Goal: Transaction & Acquisition: Purchase product/service

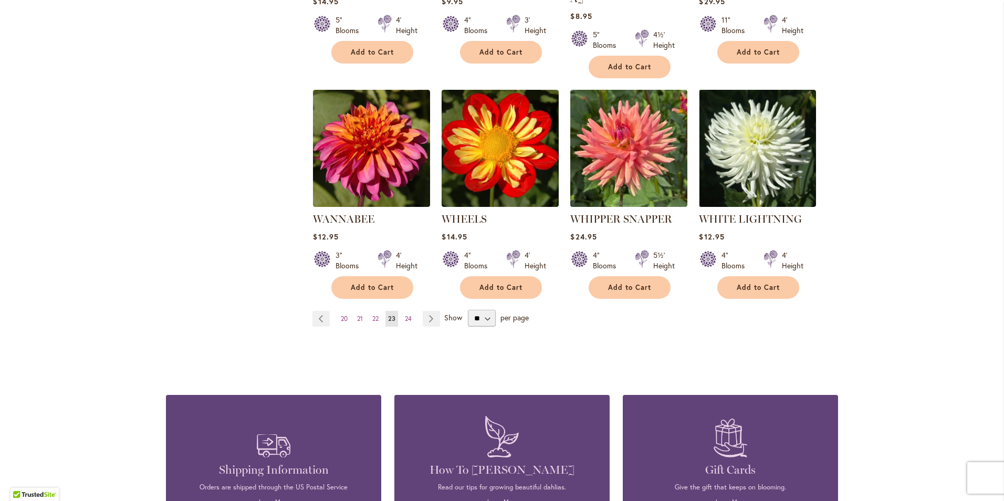
scroll to position [845, 0]
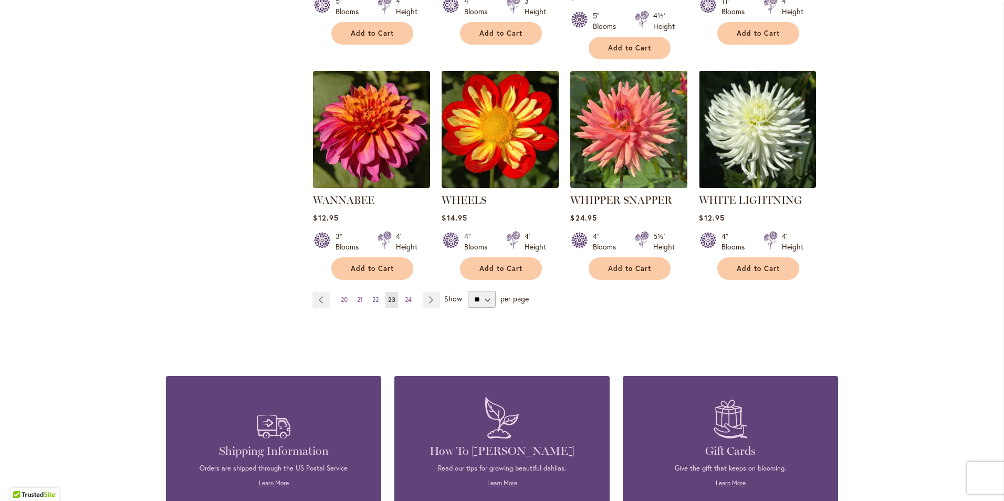
click at [372, 296] on span "22" at bounding box center [375, 300] width 6 height 8
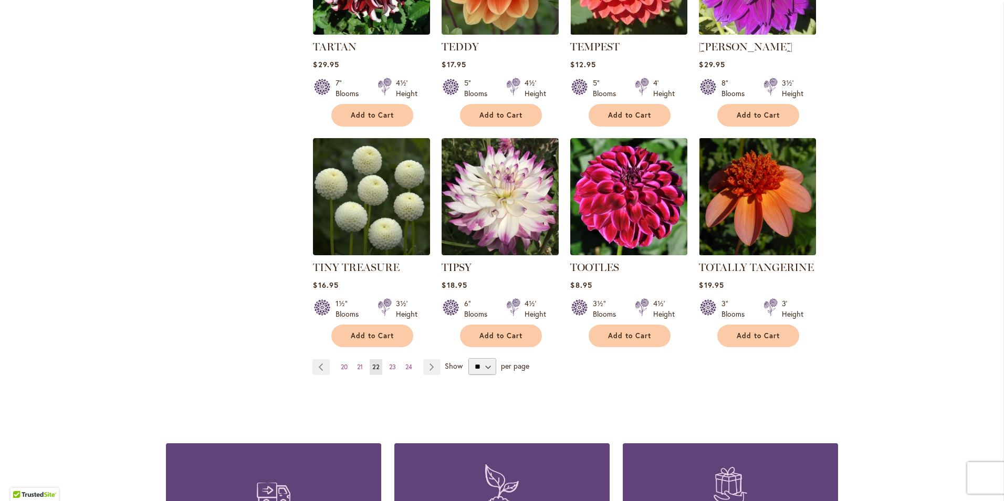
scroll to position [787, 0]
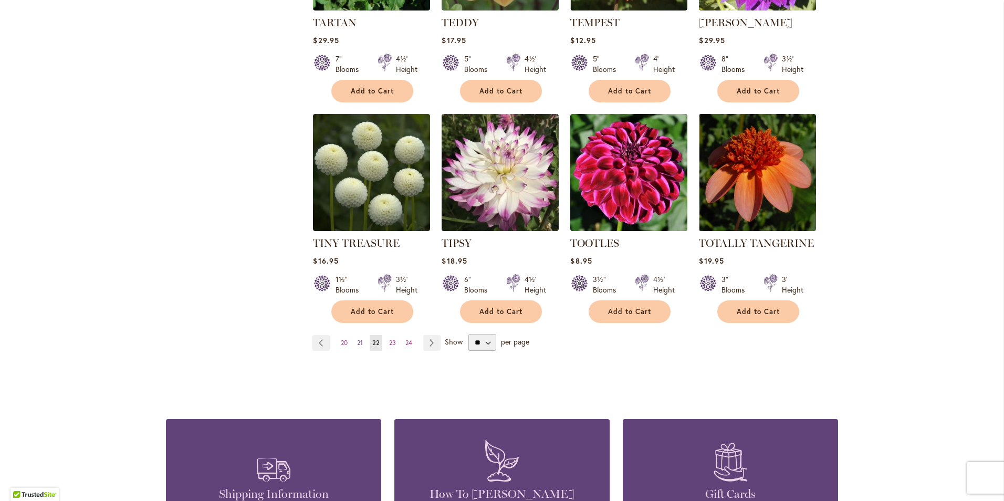
click at [357, 339] on span "21" at bounding box center [360, 343] width 6 height 8
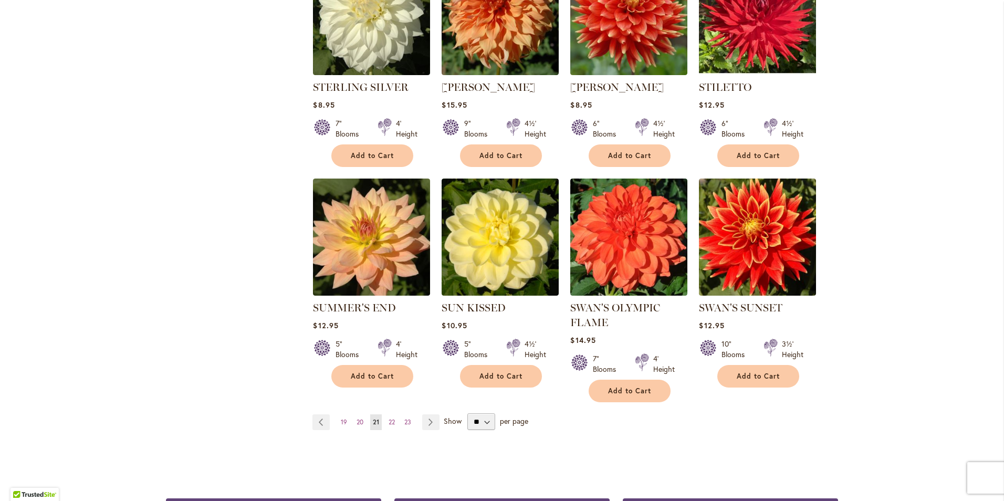
scroll to position [735, 0]
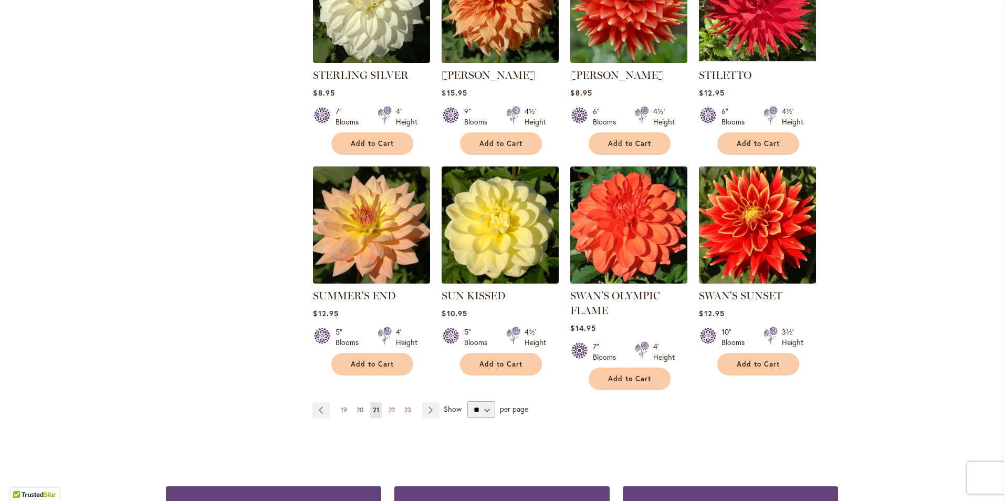
click at [356, 409] on span "20" at bounding box center [359, 410] width 7 height 8
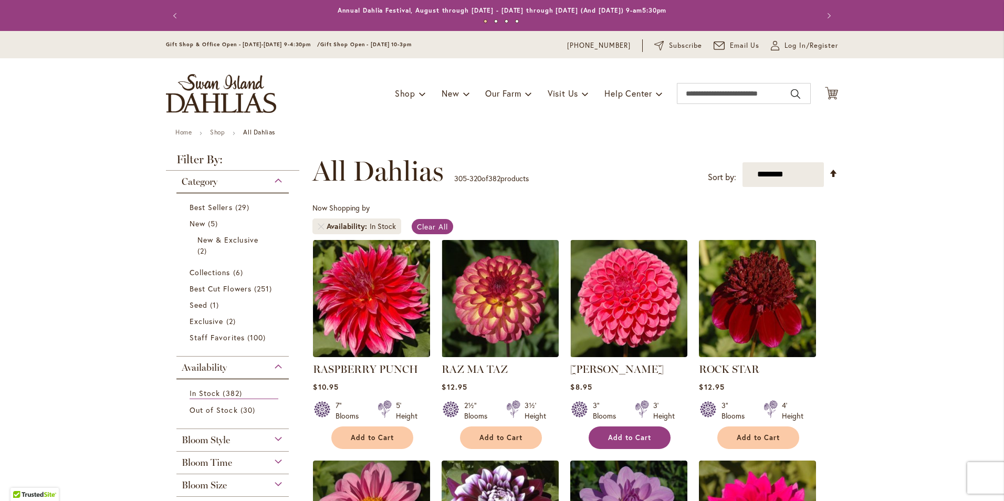
click at [625, 436] on span "Add to Cart" at bounding box center [629, 437] width 43 height 9
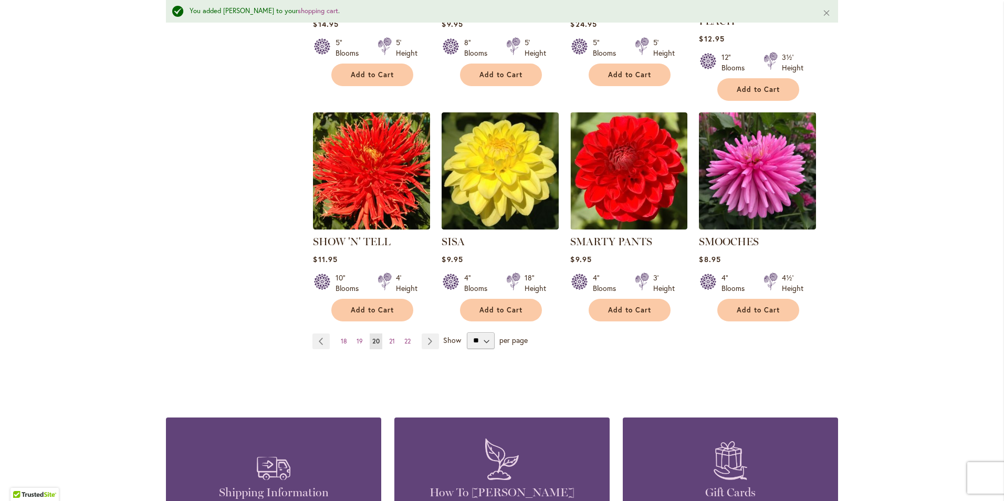
scroll to position [840, 0]
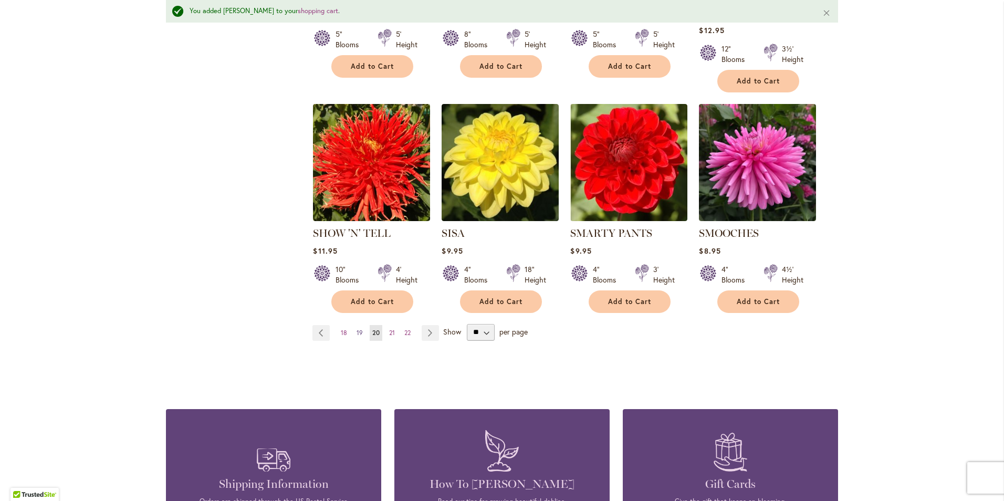
click at [356, 329] on span "19" at bounding box center [359, 333] width 6 height 8
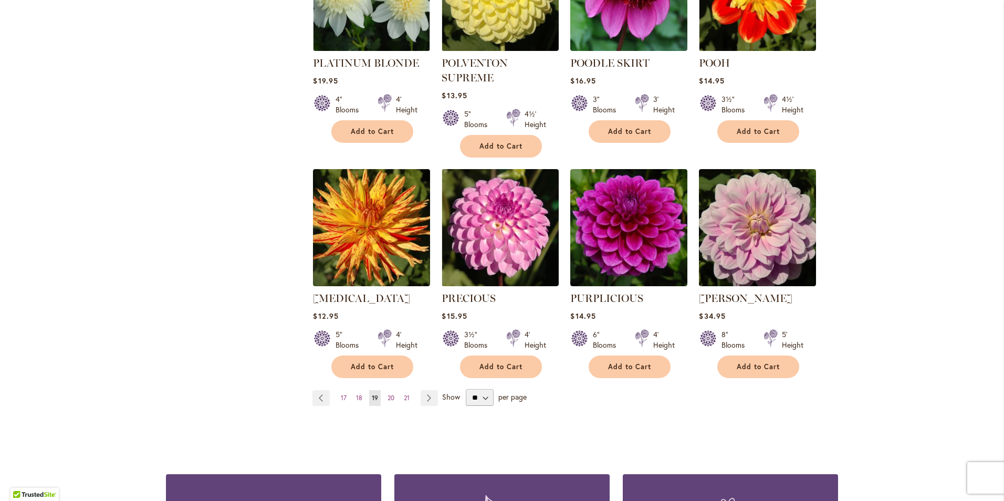
scroll to position [787, 0]
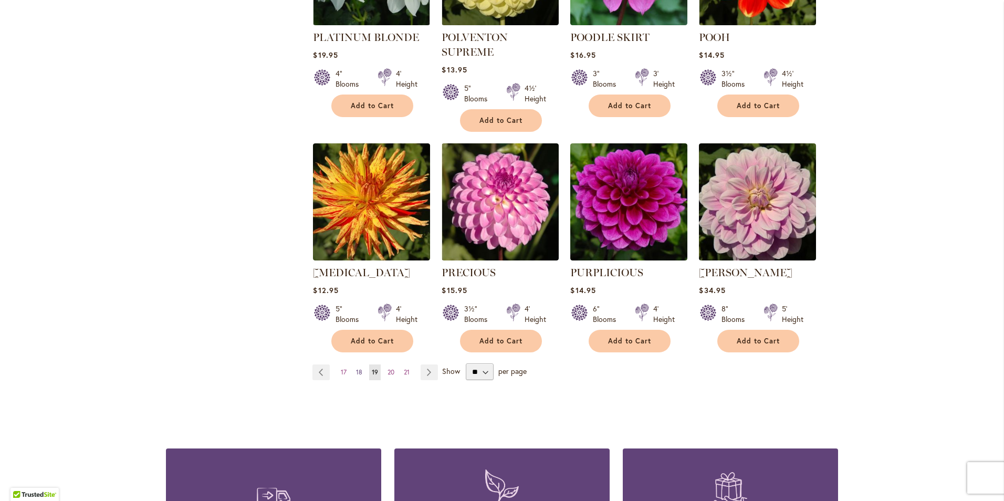
click at [356, 368] on span "18" at bounding box center [359, 372] width 6 height 8
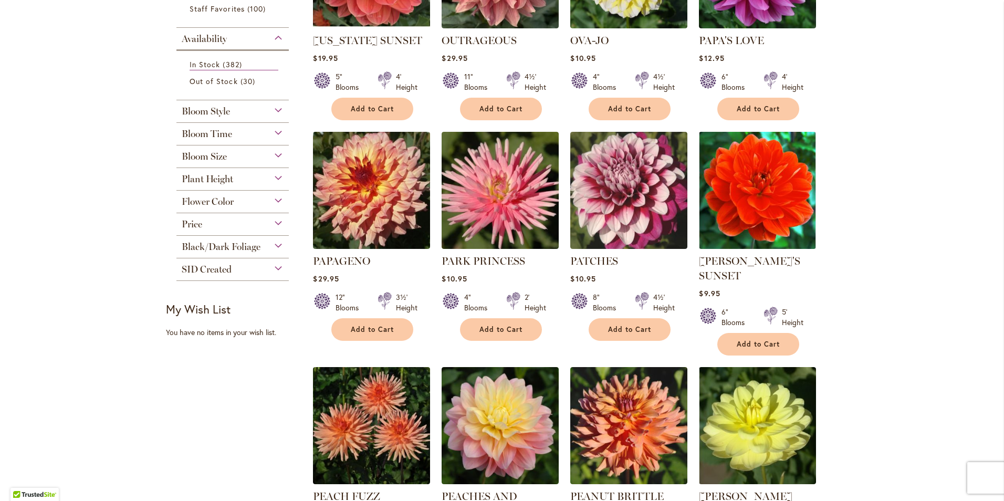
scroll to position [367, 0]
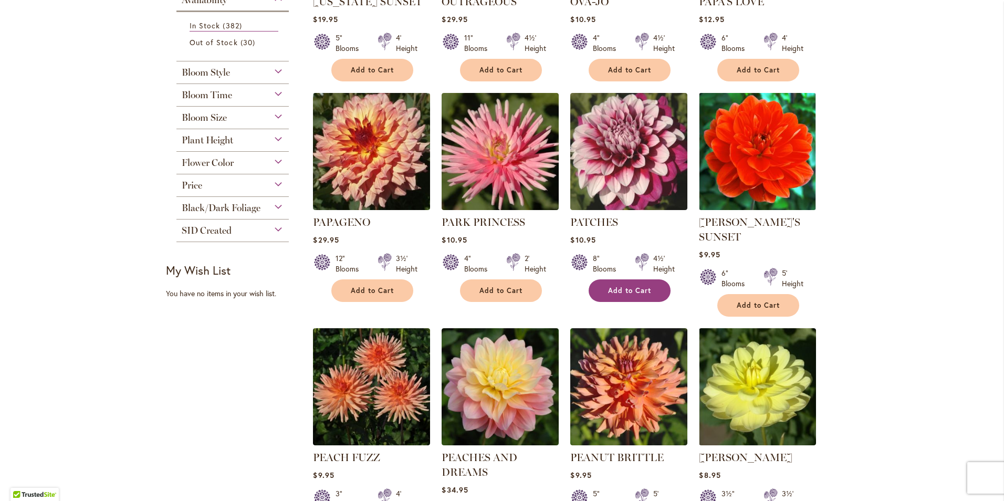
click at [631, 290] on span "Add to Cart" at bounding box center [629, 290] width 43 height 9
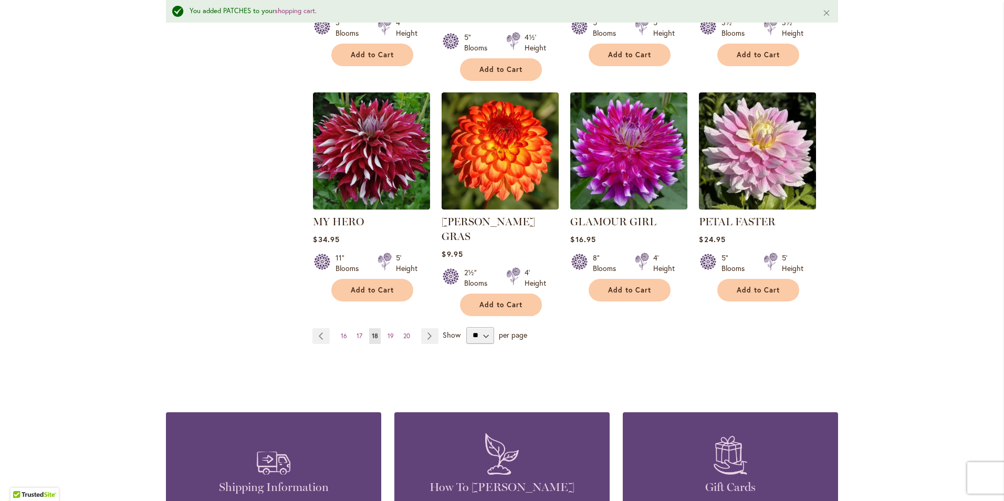
scroll to position [868, 0]
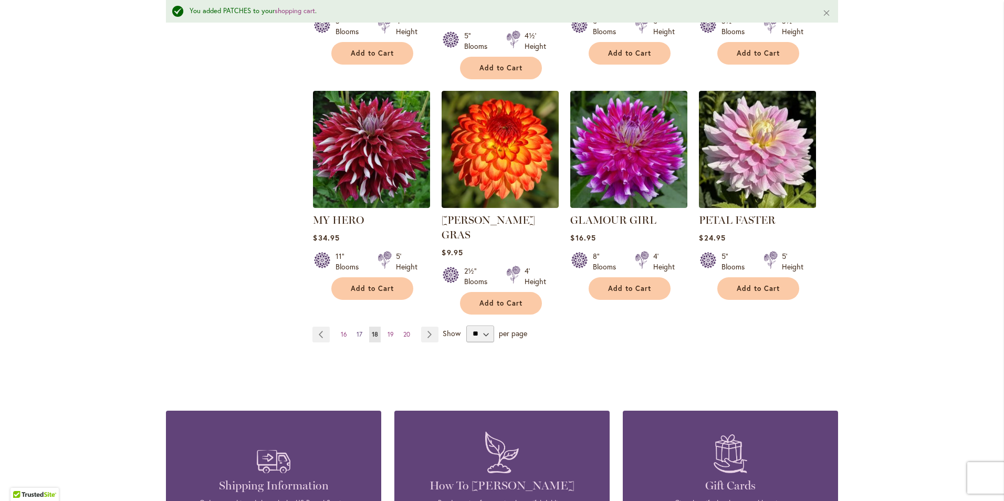
click at [356, 330] on span "17" at bounding box center [359, 334] width 6 height 8
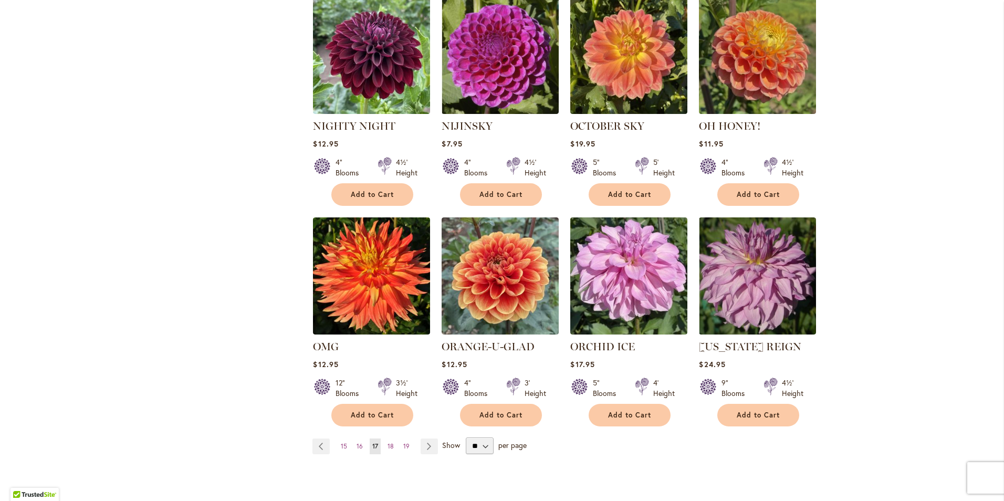
scroll to position [735, 0]
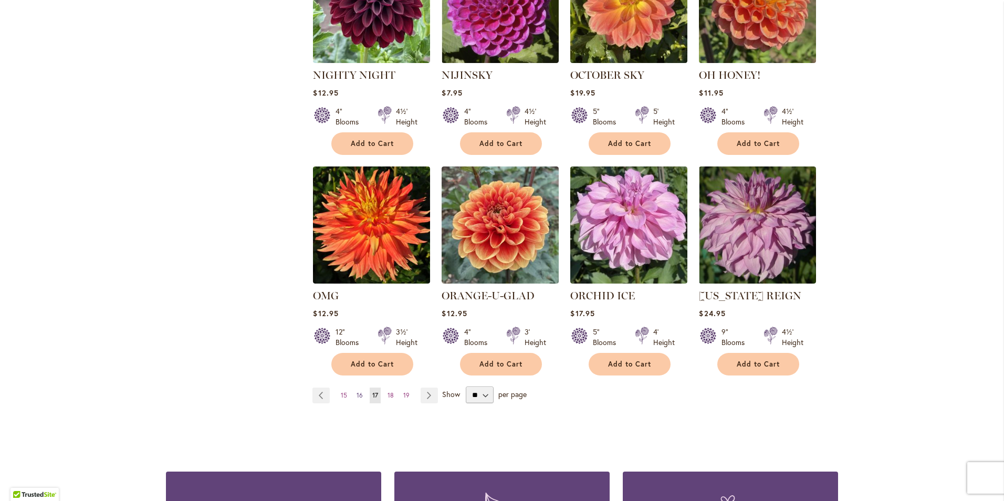
click at [356, 392] on span "16" at bounding box center [359, 395] width 6 height 8
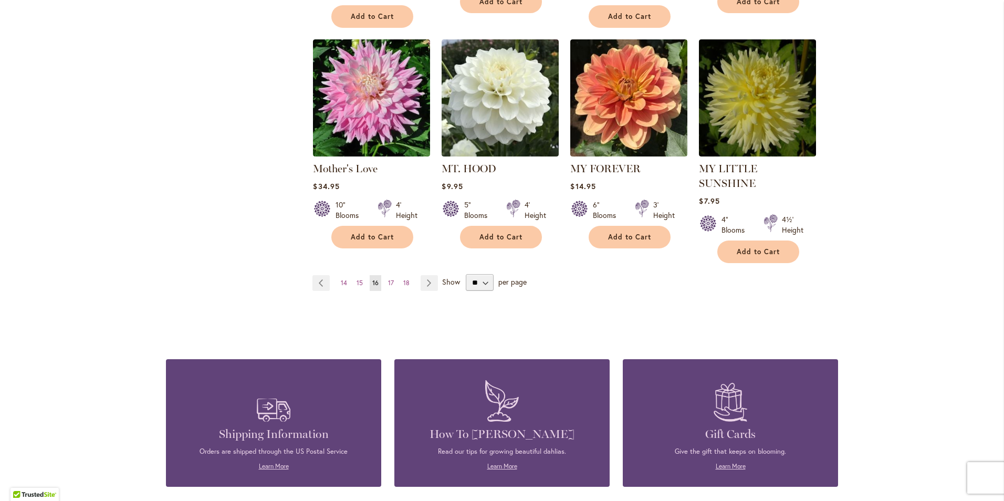
scroll to position [892, 0]
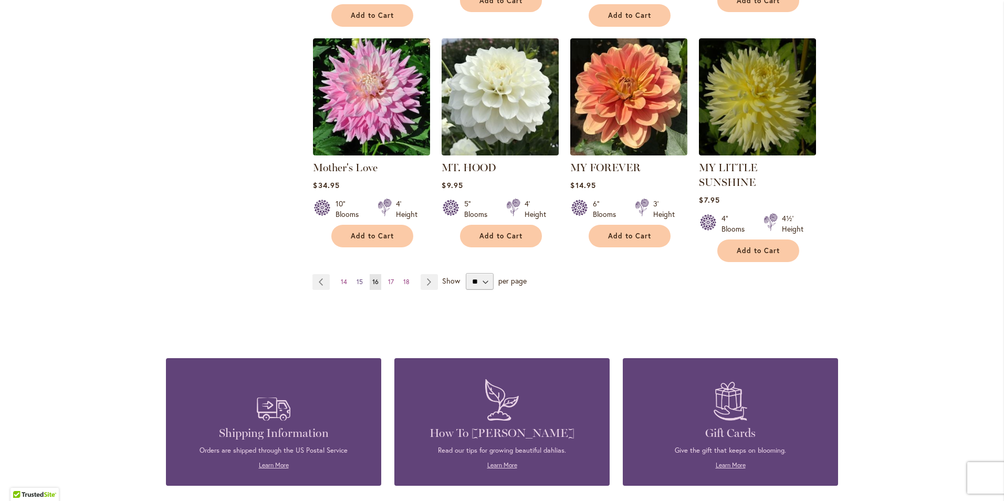
click at [356, 278] on span "15" at bounding box center [359, 282] width 6 height 8
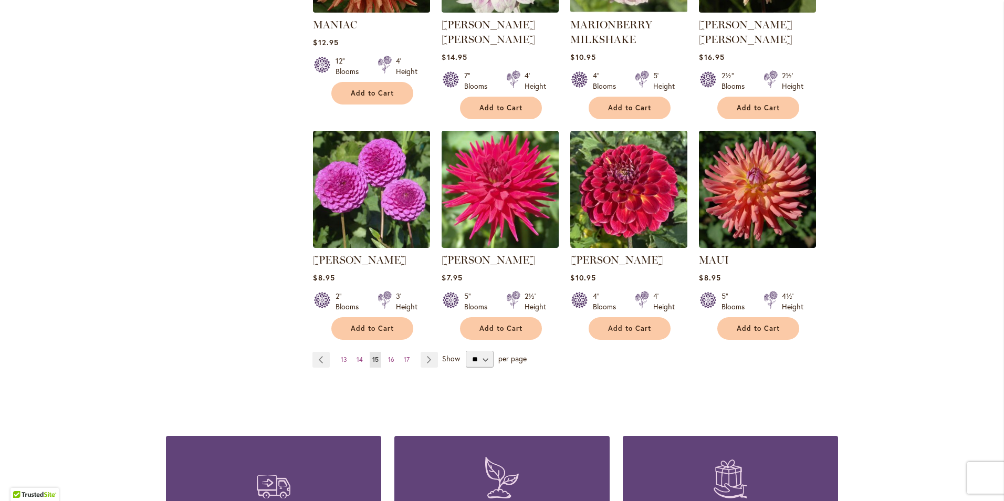
scroll to position [787, 0]
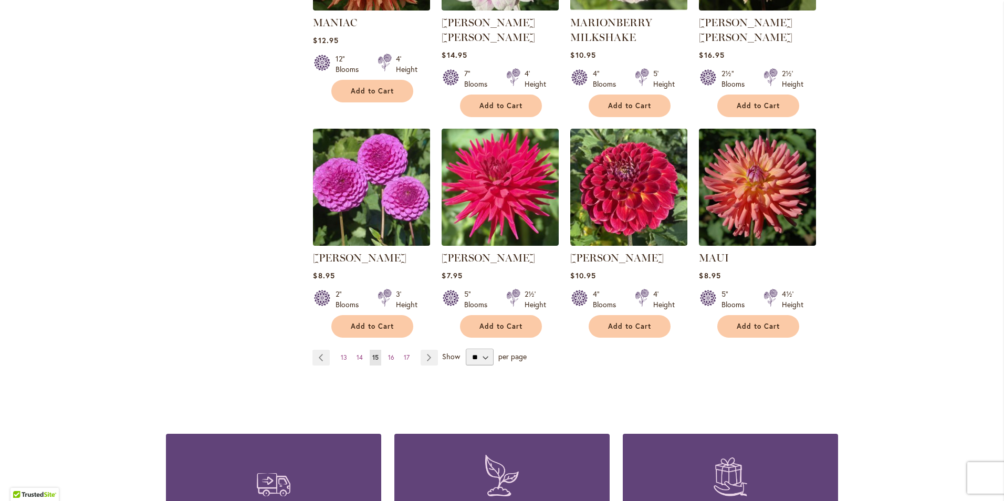
click at [351, 174] on img at bounding box center [371, 186] width 123 height 123
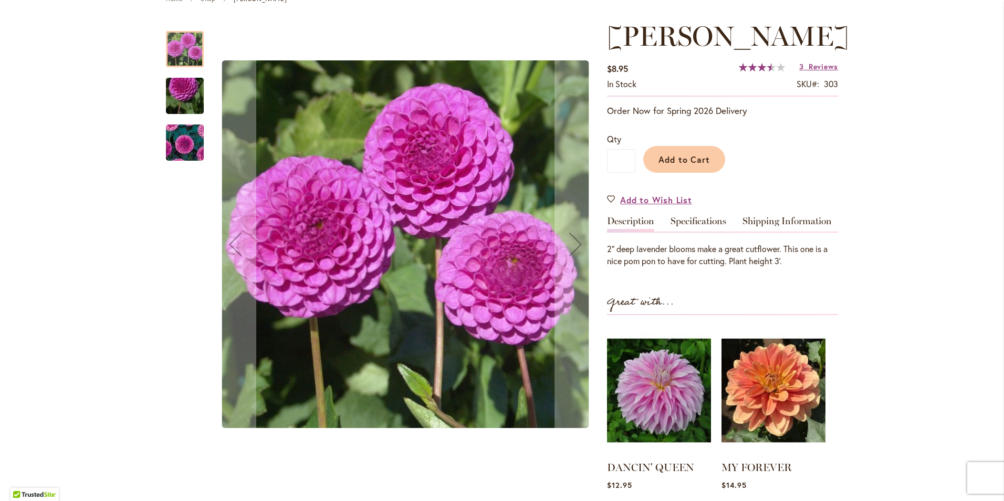
scroll to position [157, 0]
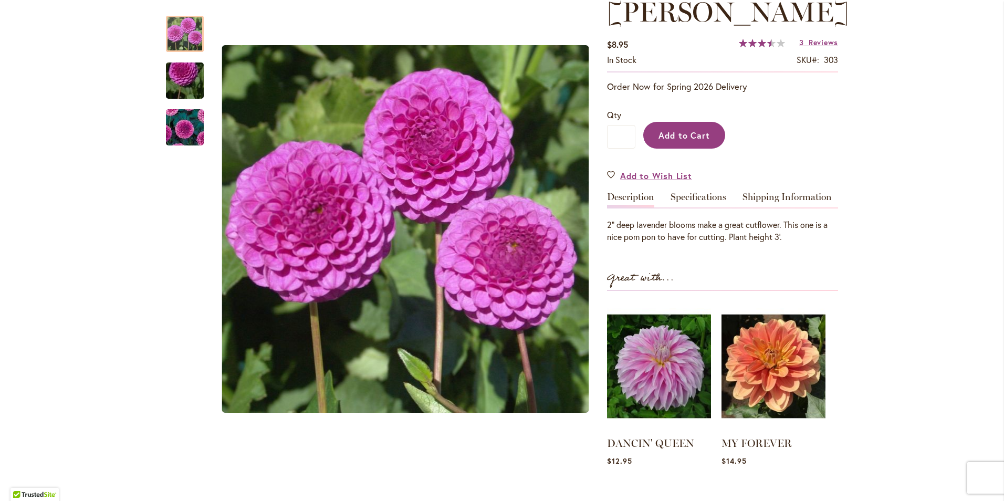
click at [688, 140] on button "Add to Cart" at bounding box center [684, 135] width 82 height 27
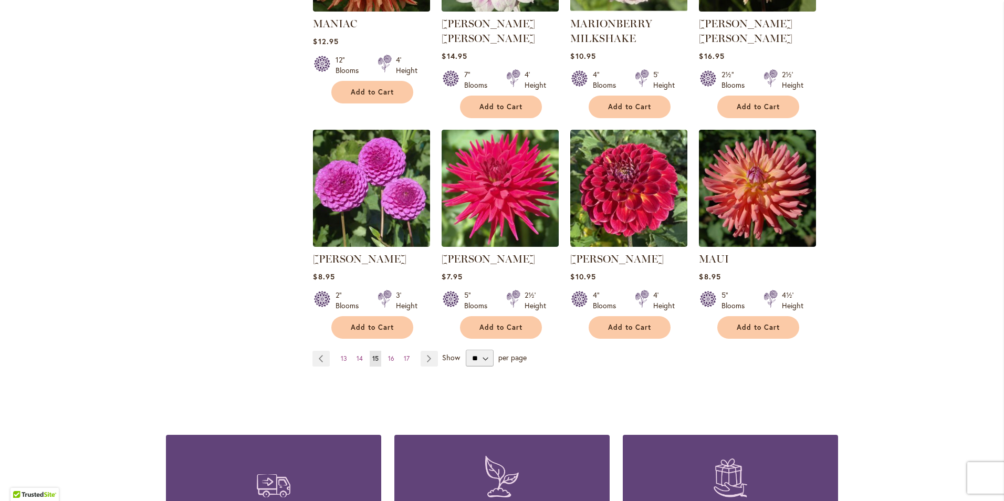
scroll to position [787, 0]
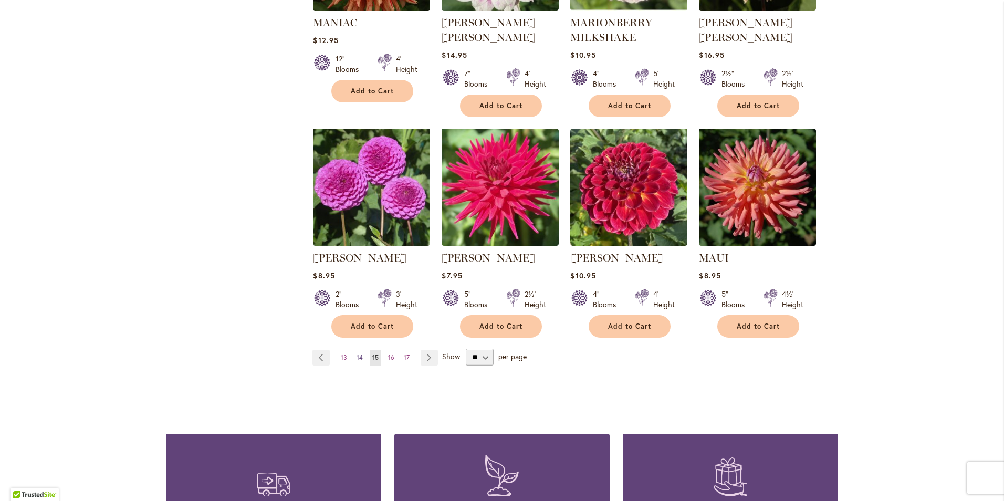
click at [357, 357] on span "14" at bounding box center [359, 357] width 6 height 8
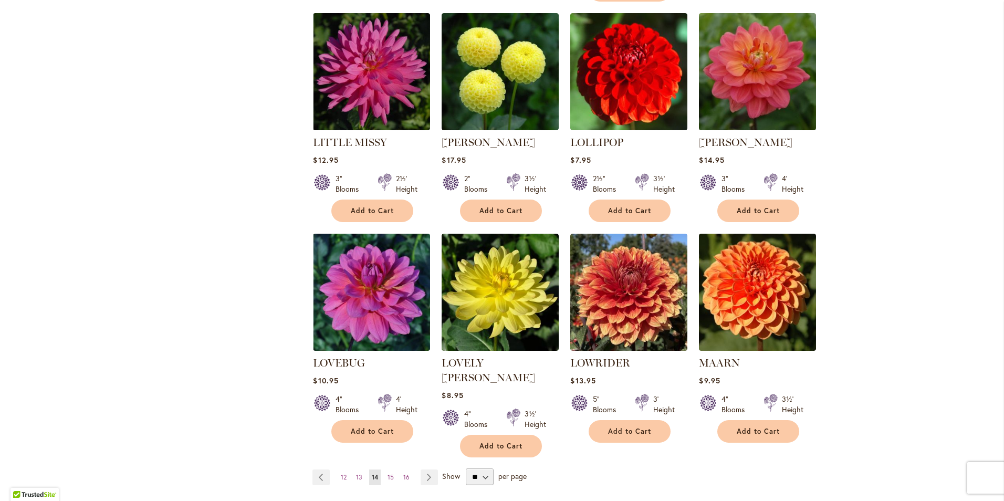
scroll to position [787, 0]
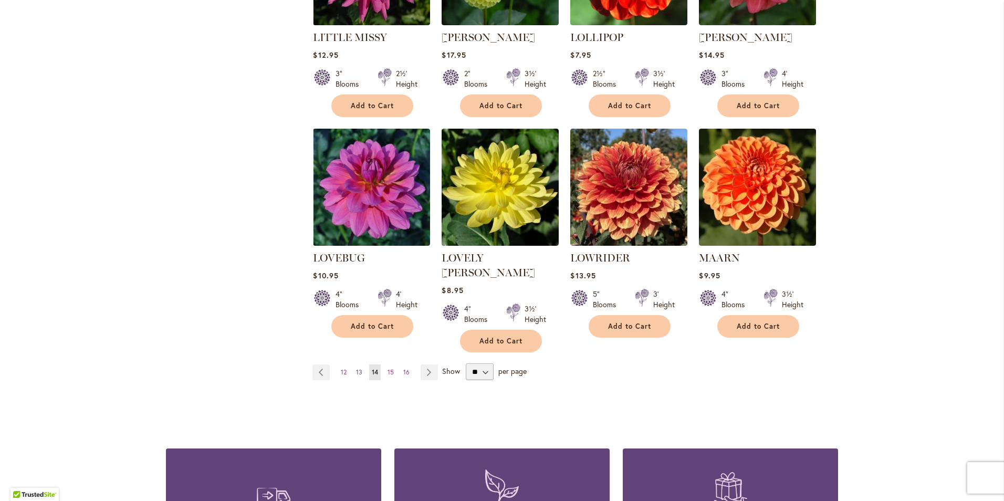
click at [356, 368] on span "13" at bounding box center [359, 372] width 6 height 8
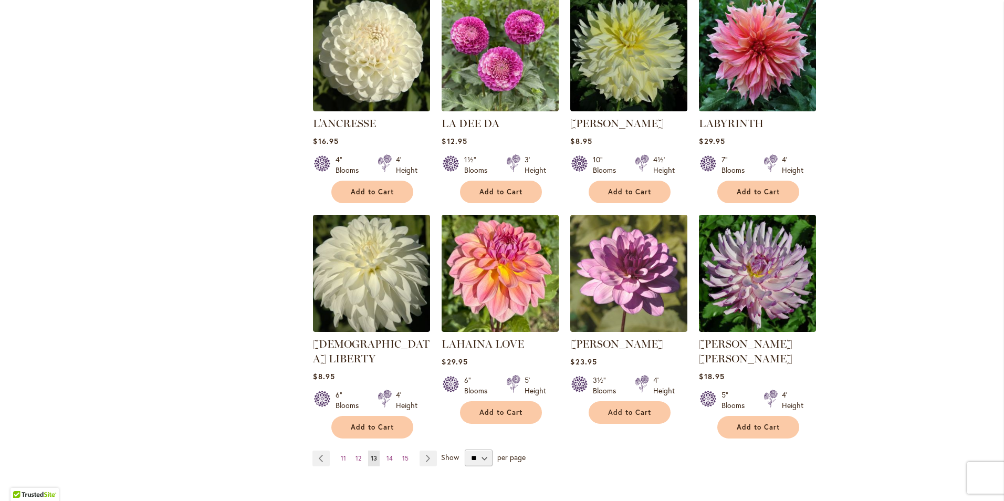
scroll to position [740, 0]
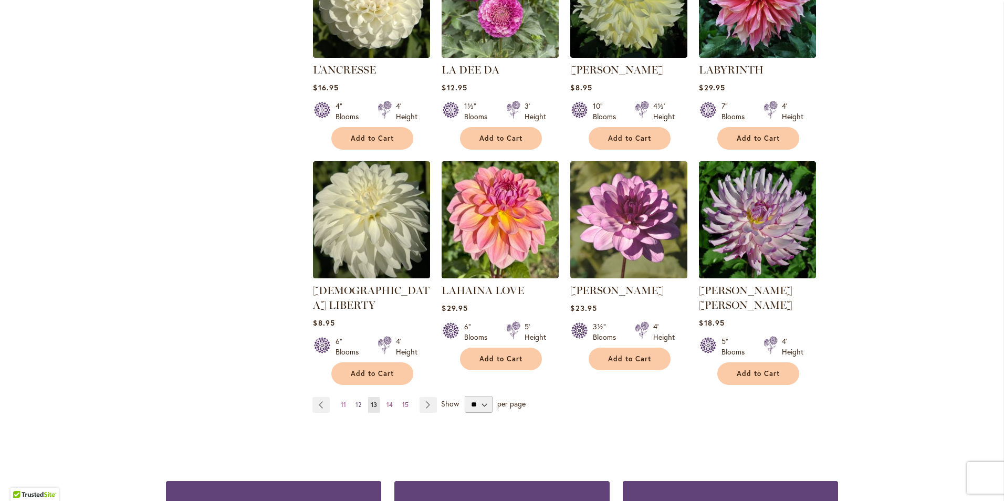
click at [355, 397] on link "Page 12" at bounding box center [358, 405] width 11 height 16
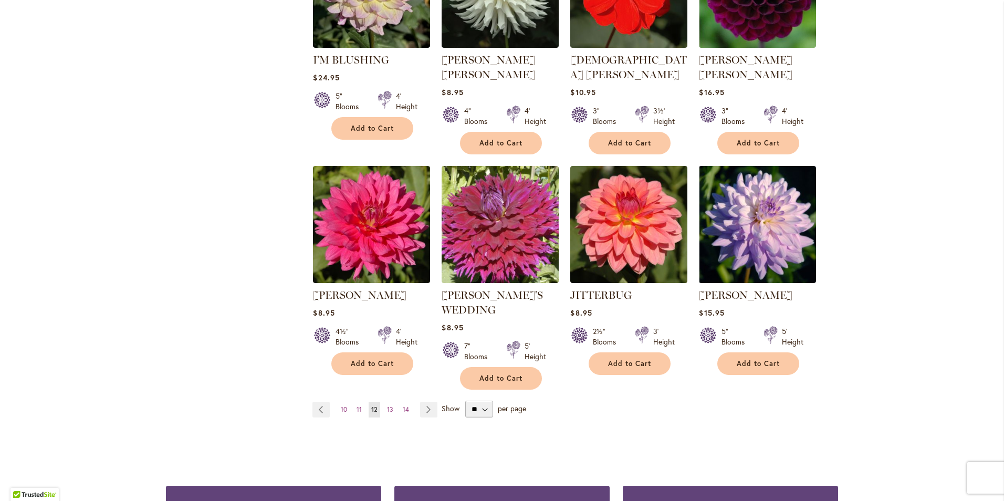
scroll to position [793, 0]
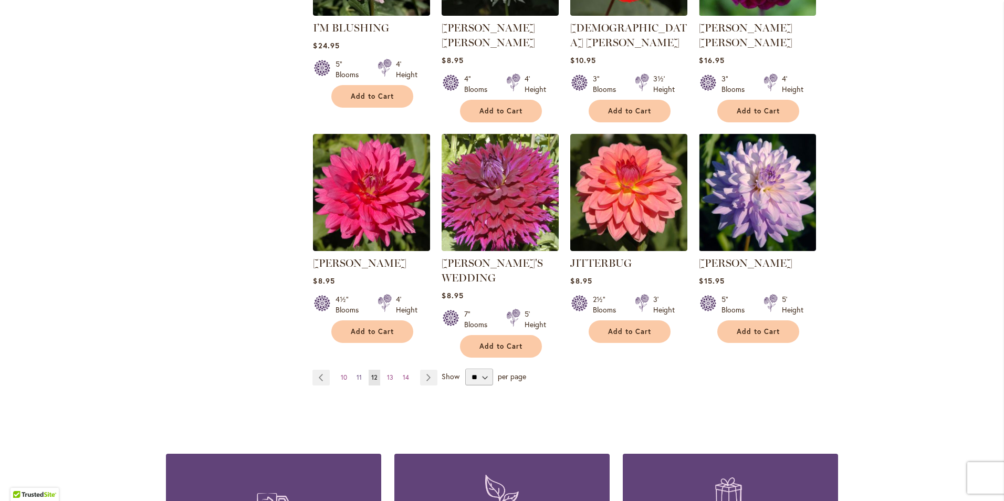
click at [356, 373] on span "11" at bounding box center [358, 377] width 5 height 8
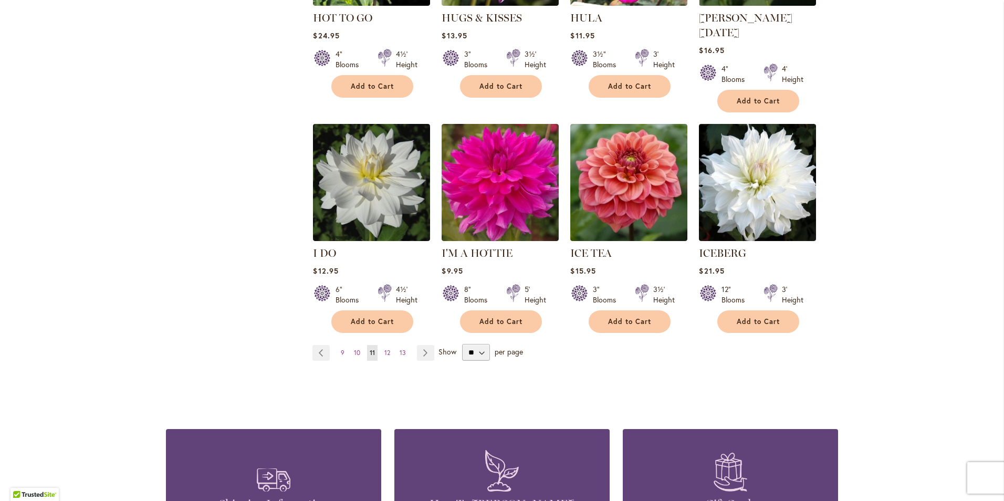
scroll to position [845, 0]
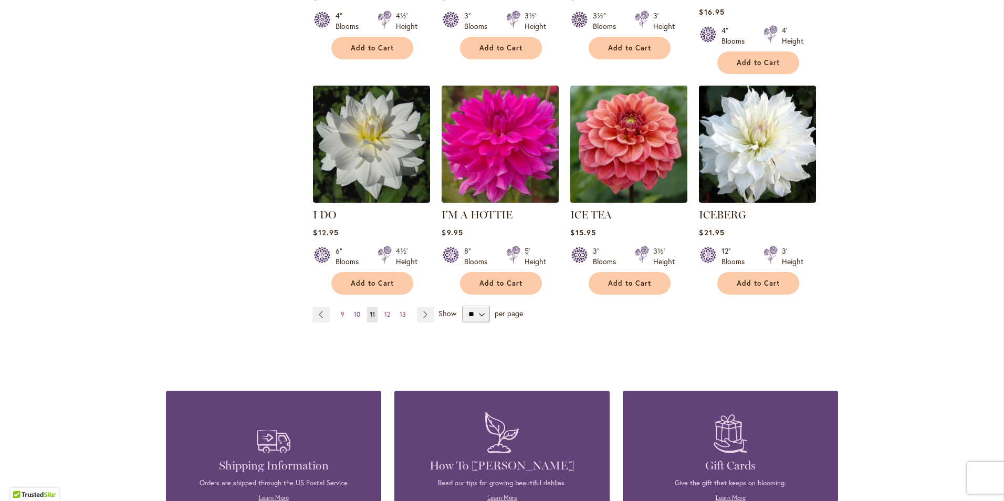
click at [354, 310] on span "10" at bounding box center [357, 314] width 6 height 8
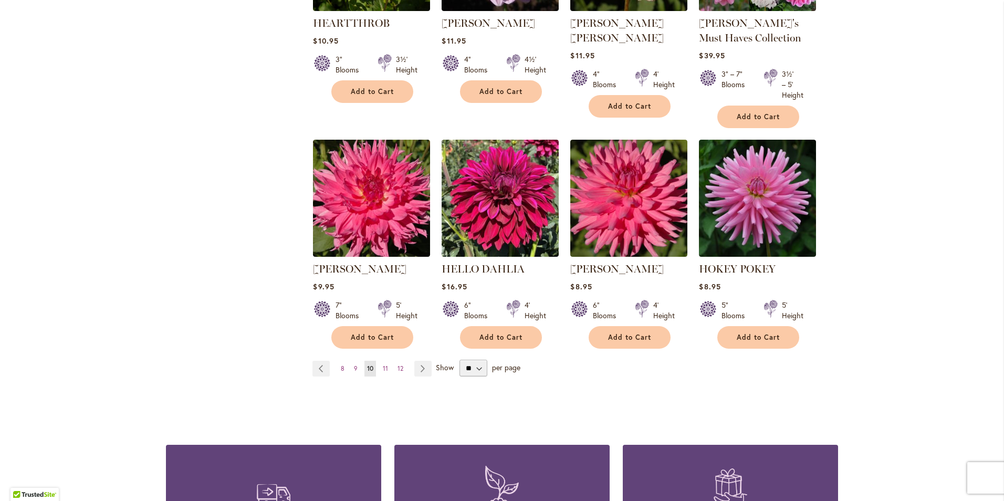
scroll to position [892, 0]
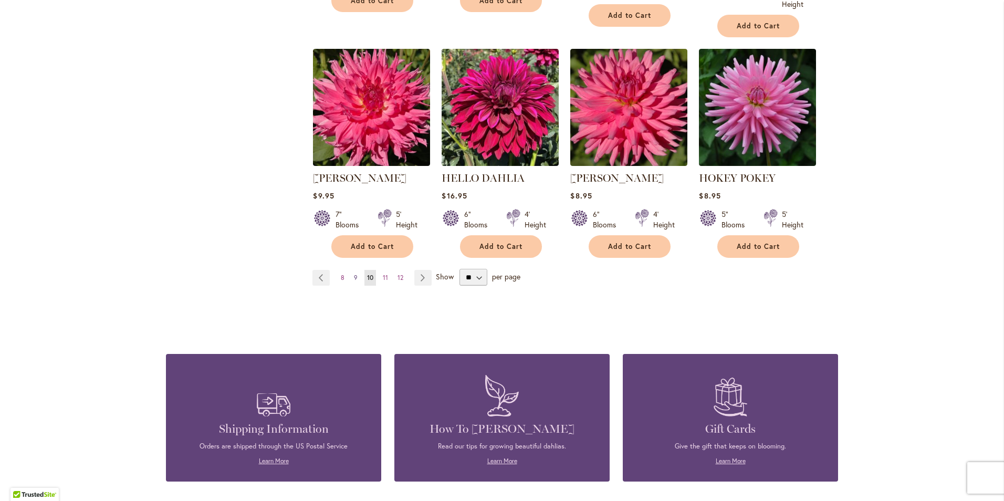
click at [354, 273] on span "9" at bounding box center [356, 277] width 4 height 8
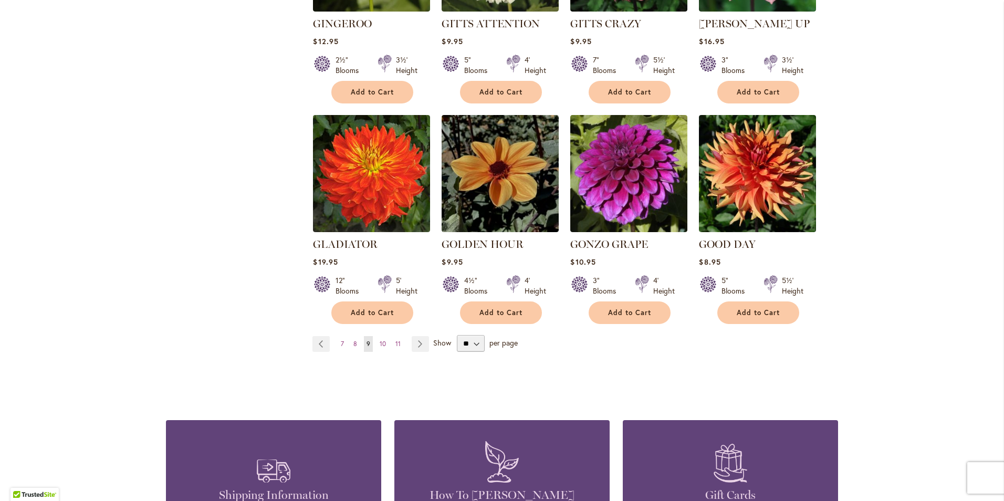
scroll to position [845, 0]
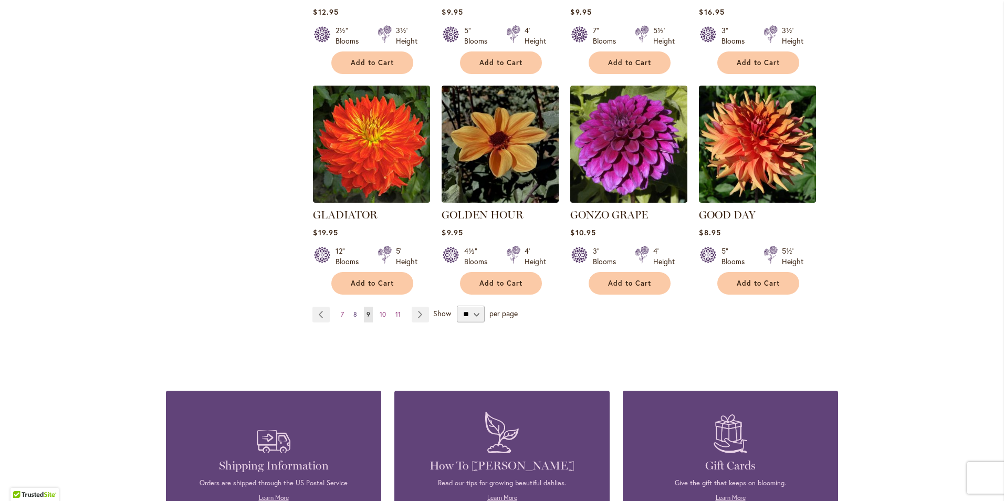
click at [351, 307] on link "Page 8" at bounding box center [355, 315] width 9 height 16
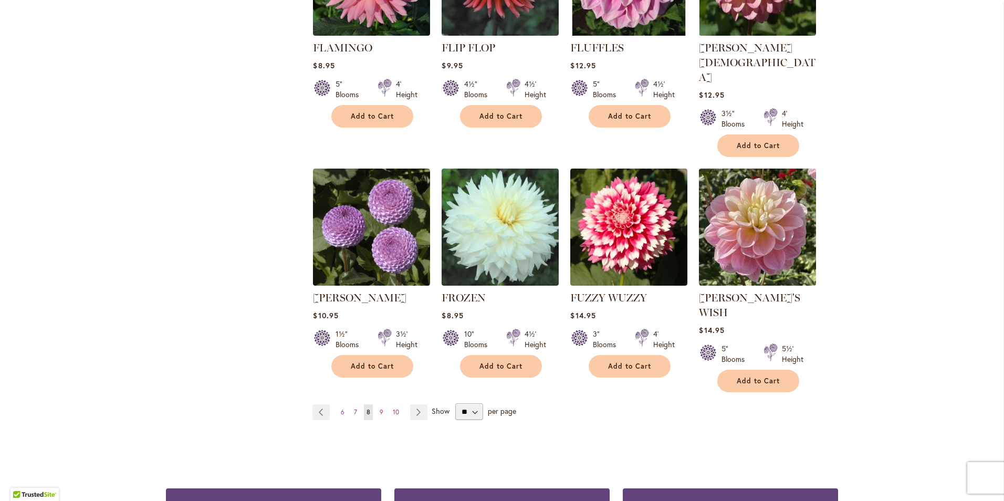
scroll to position [793, 0]
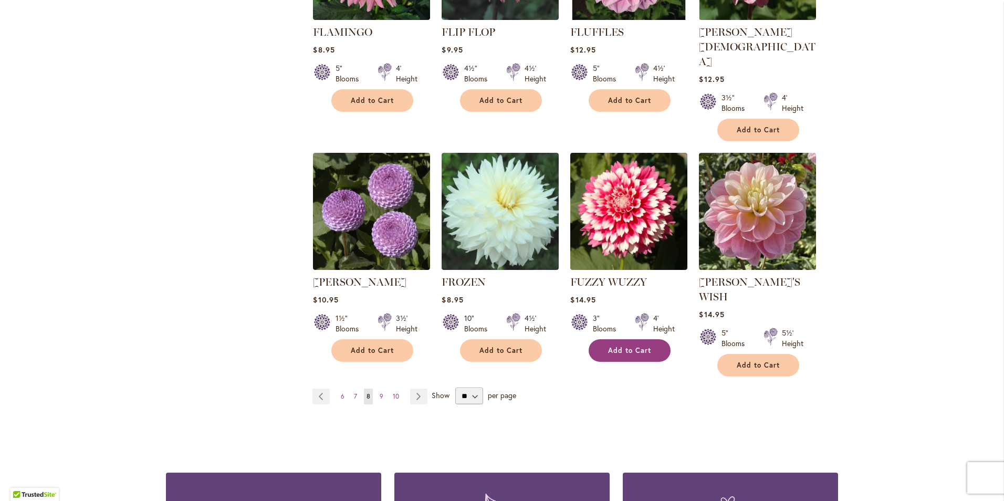
click at [627, 346] on span "Add to Cart" at bounding box center [629, 350] width 43 height 9
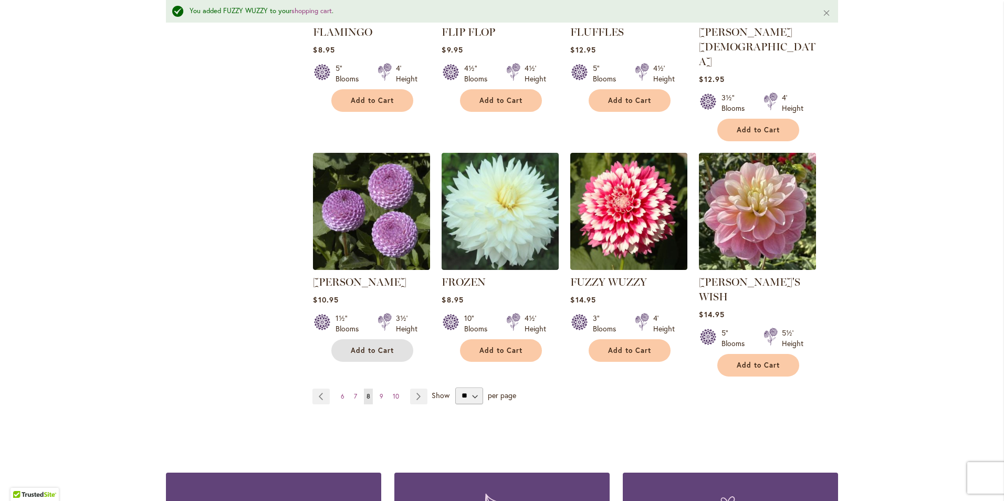
click at [364, 346] on span "Add to Cart" at bounding box center [372, 350] width 43 height 9
click at [351, 388] on link "Page 7" at bounding box center [355, 396] width 8 height 16
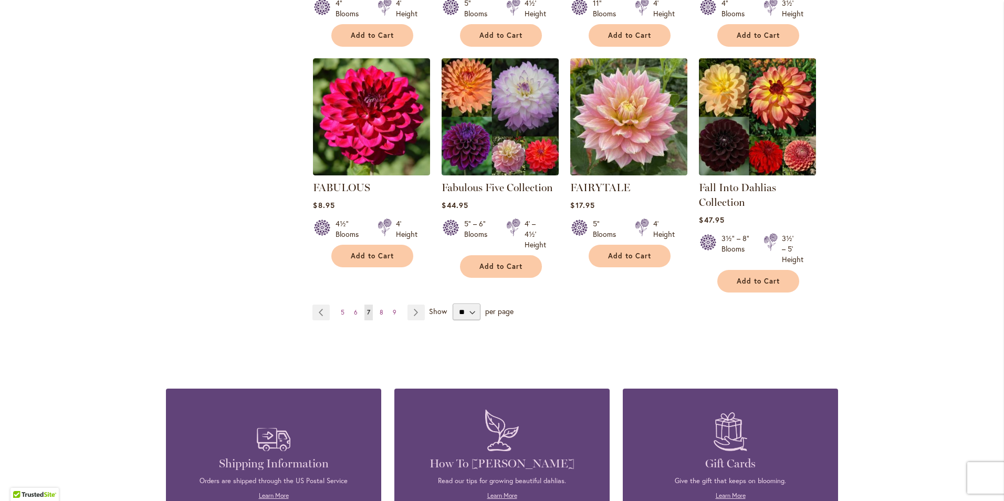
scroll to position [845, 0]
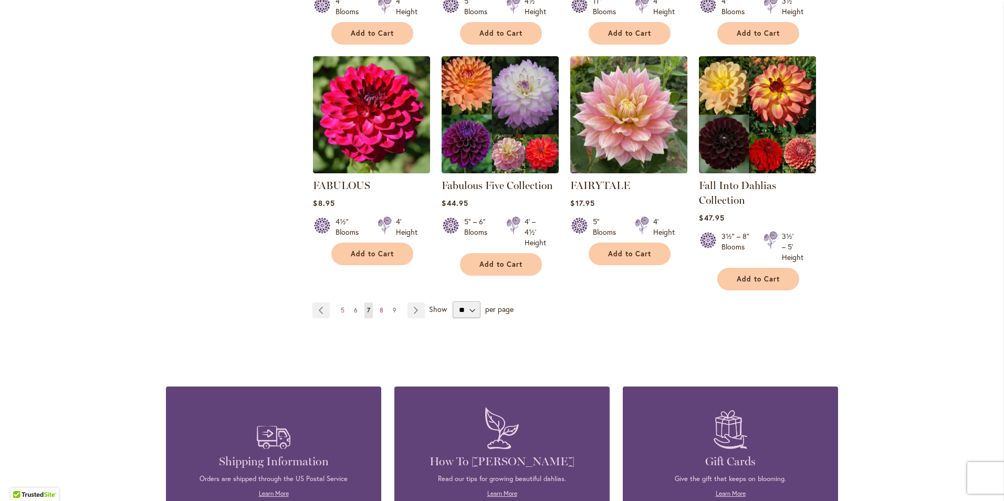
click at [354, 306] on span "6" at bounding box center [356, 310] width 4 height 8
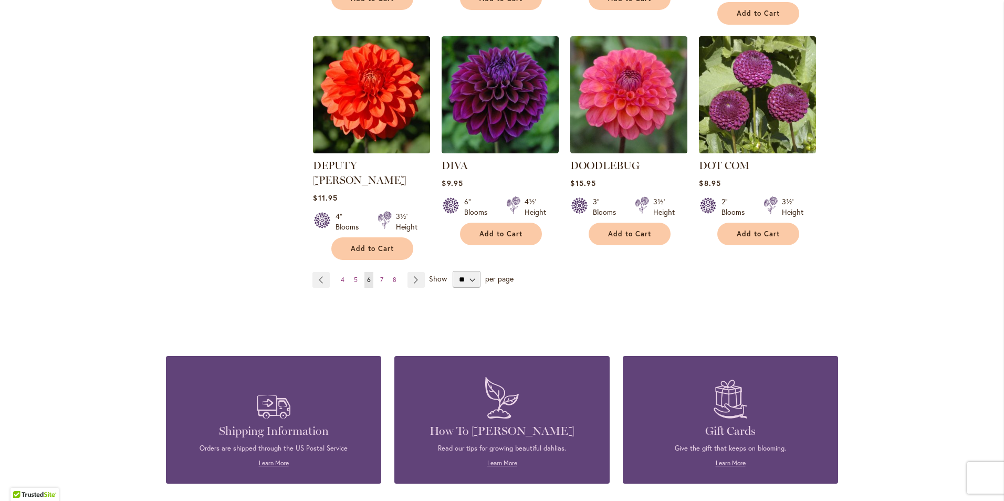
scroll to position [898, 0]
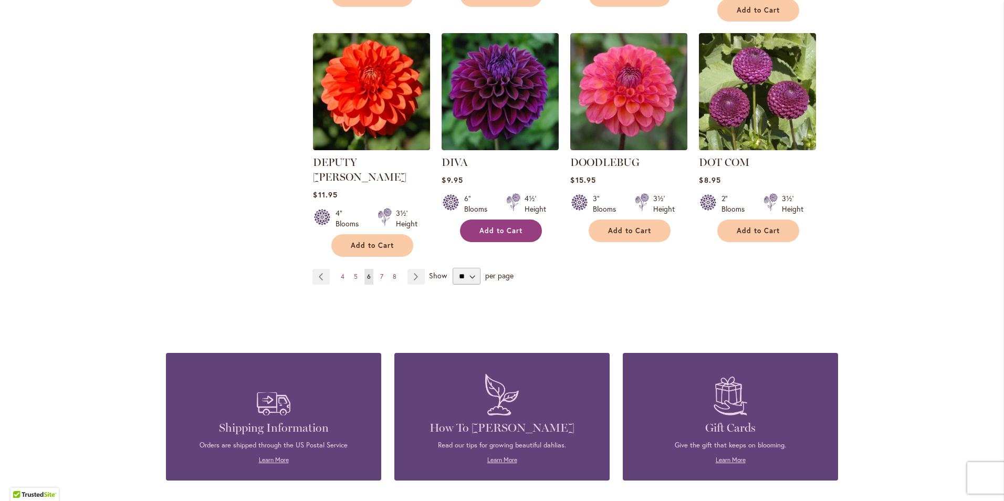
click at [497, 226] on span "Add to Cart" at bounding box center [500, 230] width 43 height 9
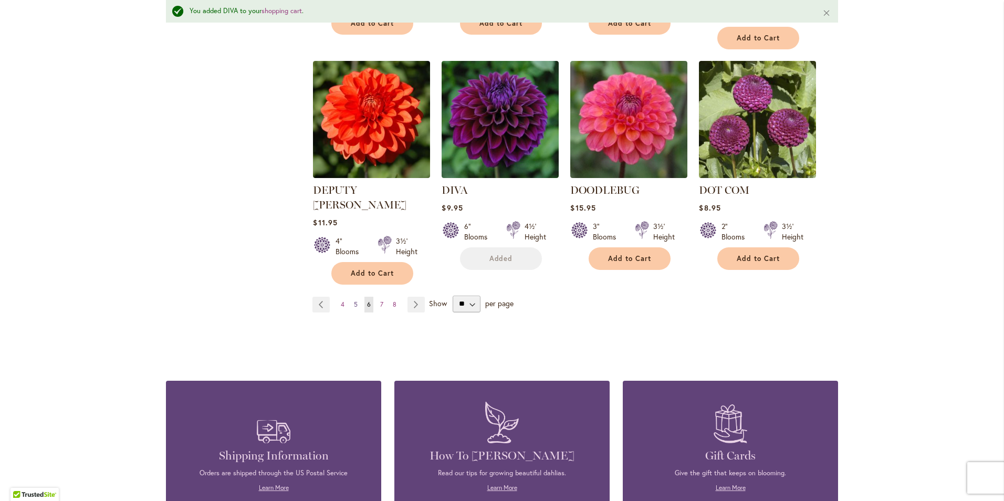
scroll to position [925, 0]
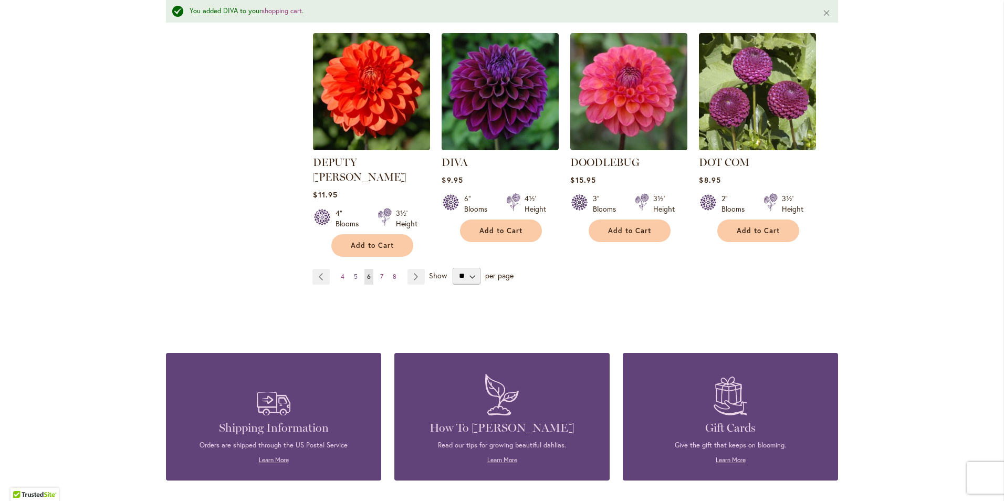
click at [351, 269] on link "Page 5" at bounding box center [355, 277] width 9 height 16
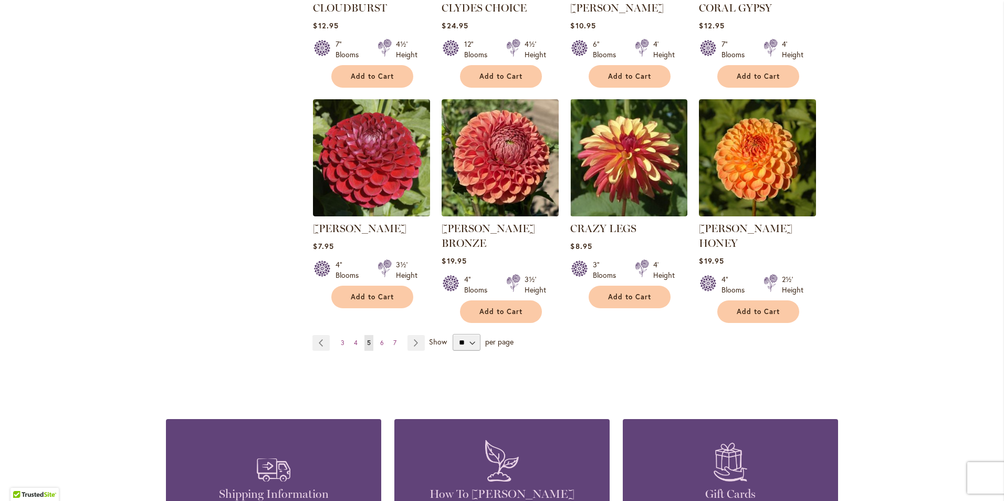
scroll to position [845, 0]
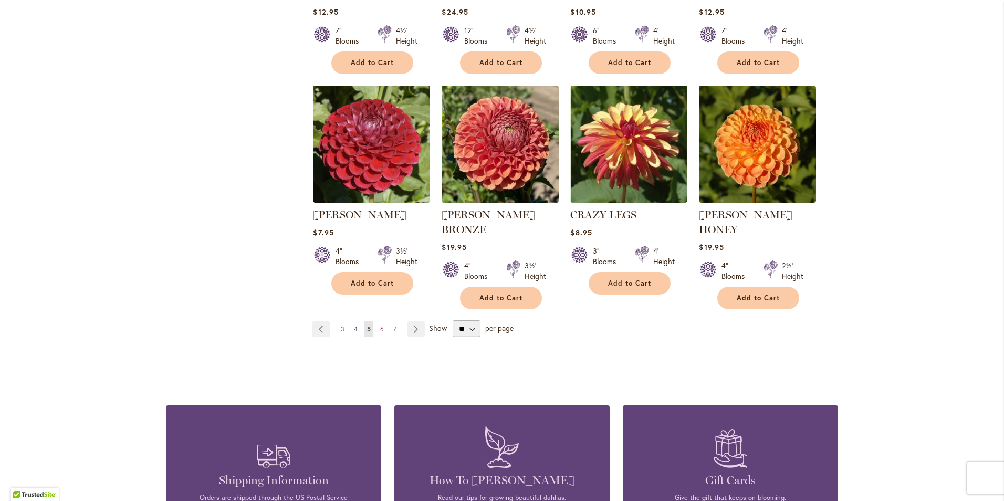
click at [354, 325] on span "4" at bounding box center [356, 329] width 4 height 8
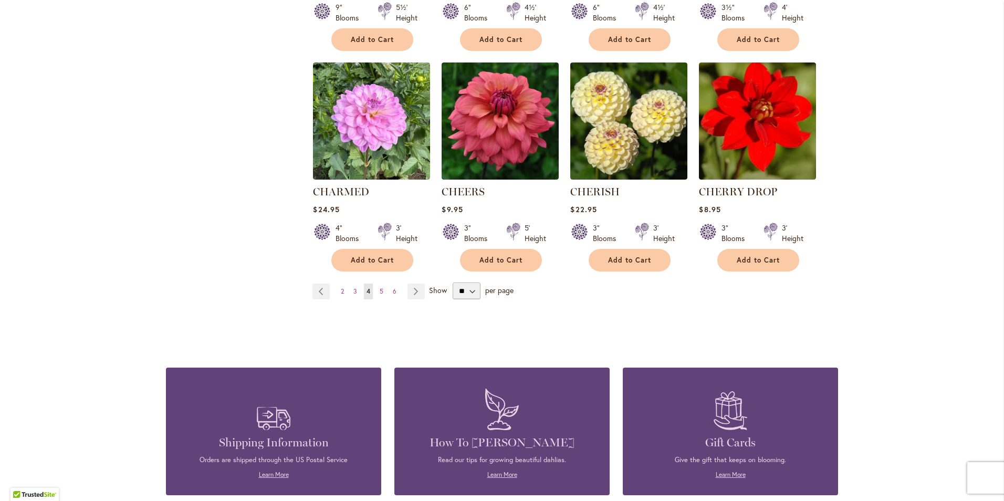
scroll to position [892, 0]
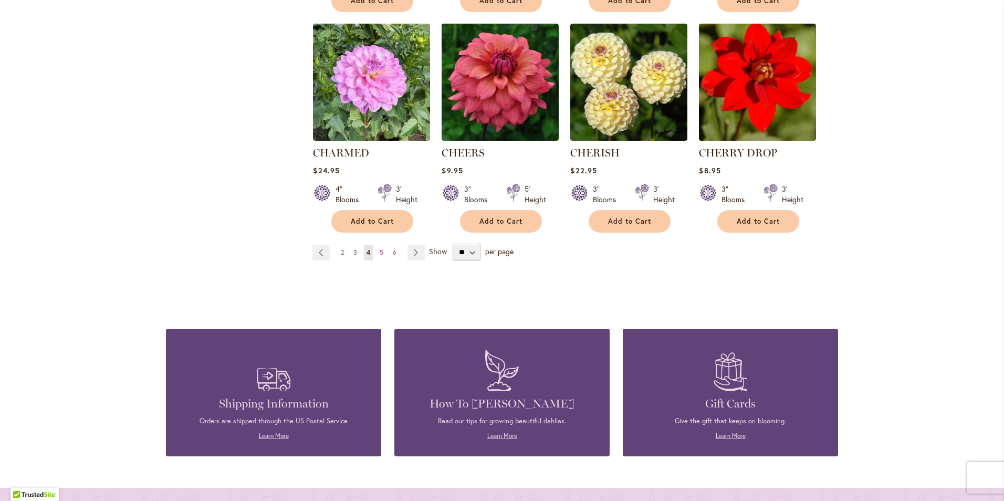
click at [353, 252] on span "3" at bounding box center [355, 252] width 4 height 8
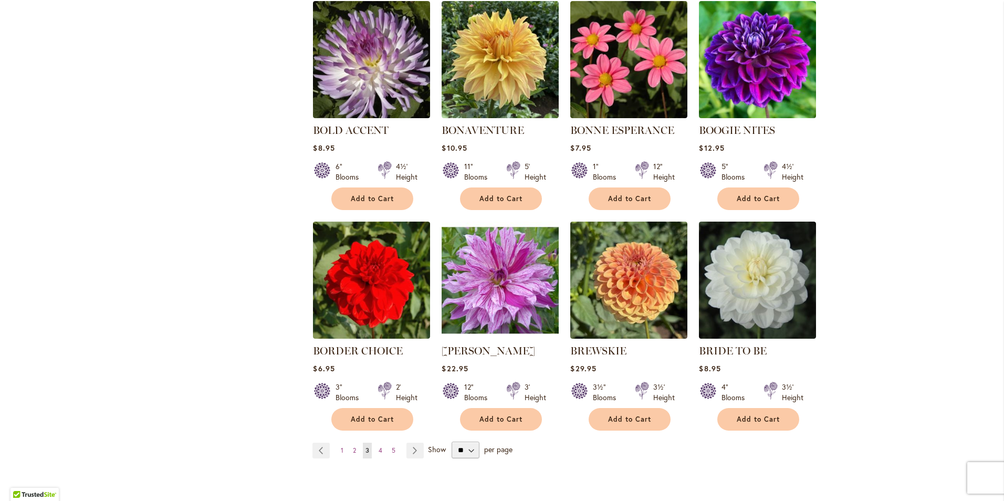
scroll to position [740, 0]
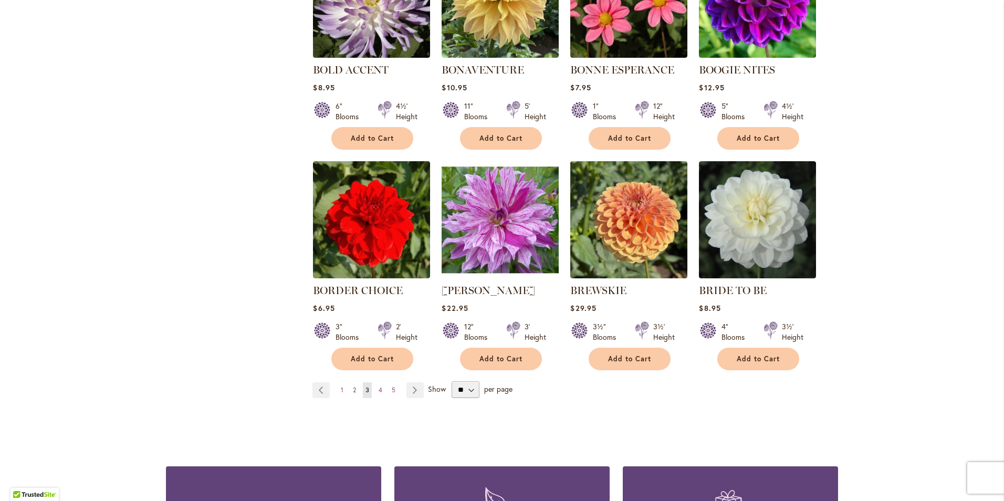
click at [353, 386] on span "2" at bounding box center [354, 390] width 3 height 8
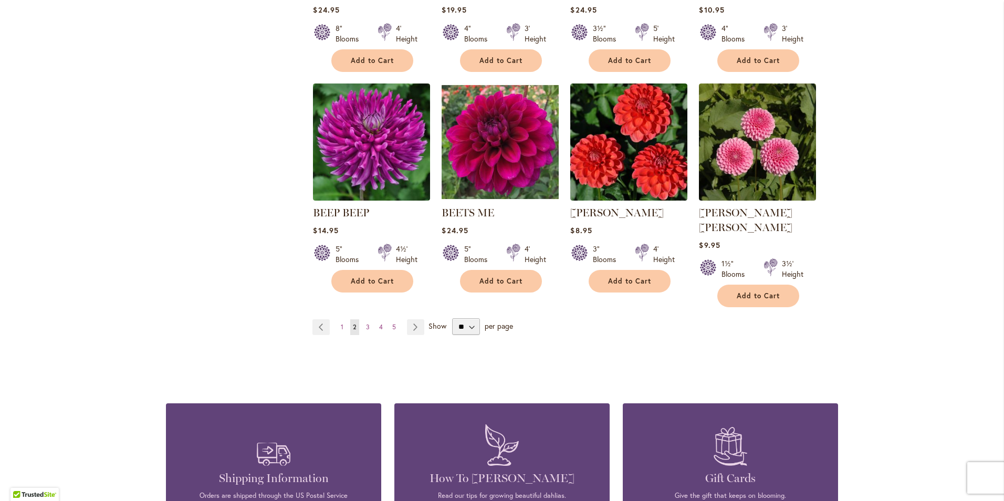
scroll to position [845, 0]
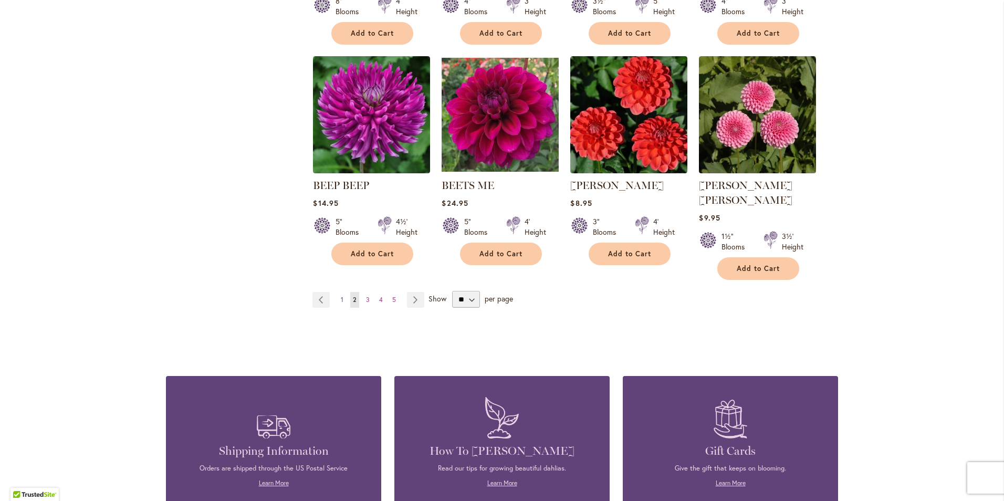
click at [341, 296] on span "1" at bounding box center [342, 300] width 3 height 8
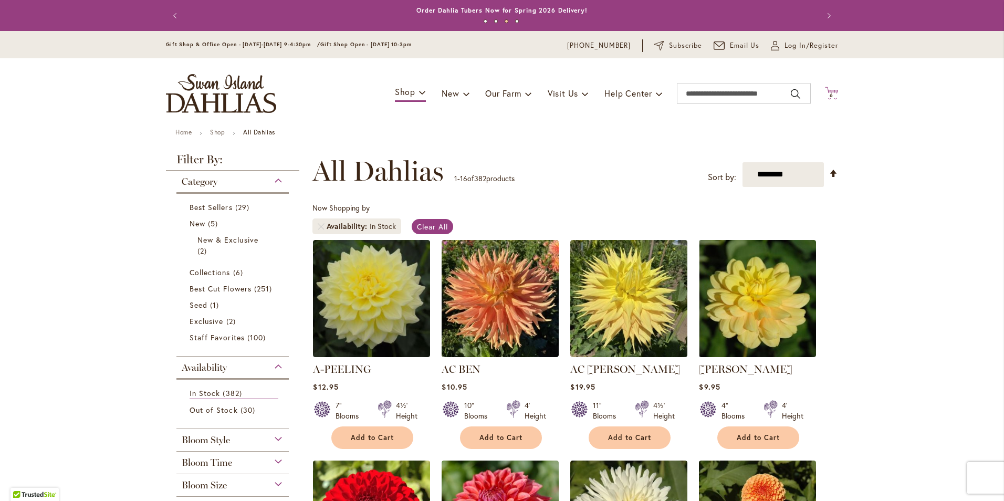
click at [829, 95] on span "6" at bounding box center [831, 95] width 4 height 7
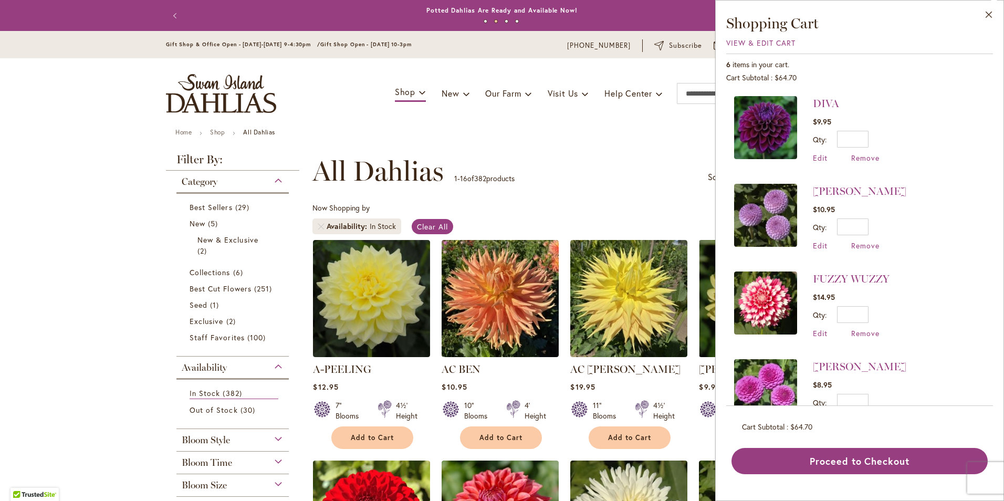
click at [775, 139] on img at bounding box center [765, 127] width 63 height 63
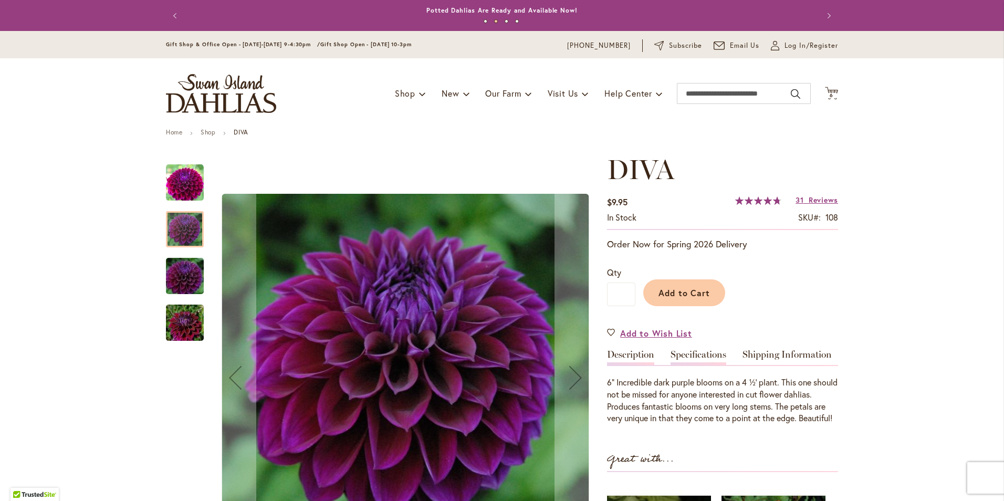
click at [698, 357] on link "Specifications" at bounding box center [698, 357] width 56 height 15
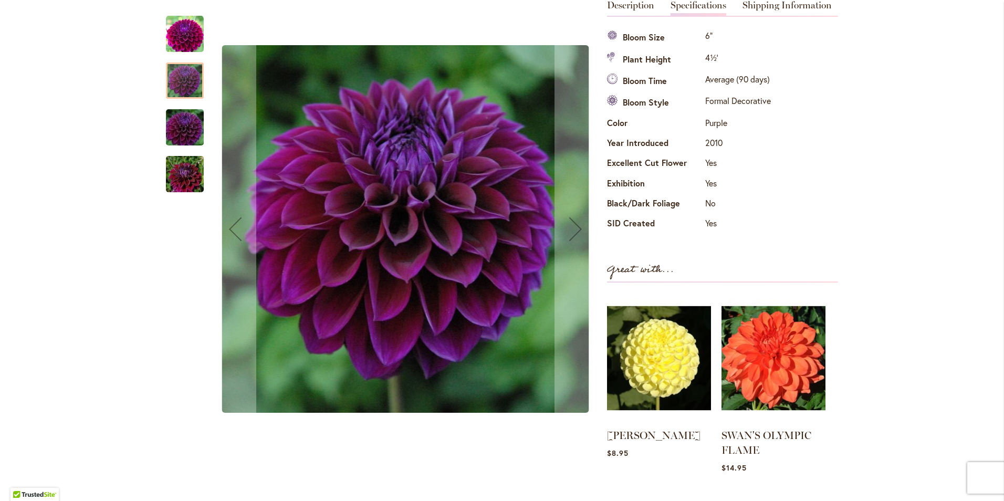
click at [184, 89] on div at bounding box center [185, 80] width 38 height 36
click at [180, 128] on img "Diva" at bounding box center [185, 127] width 76 height 50
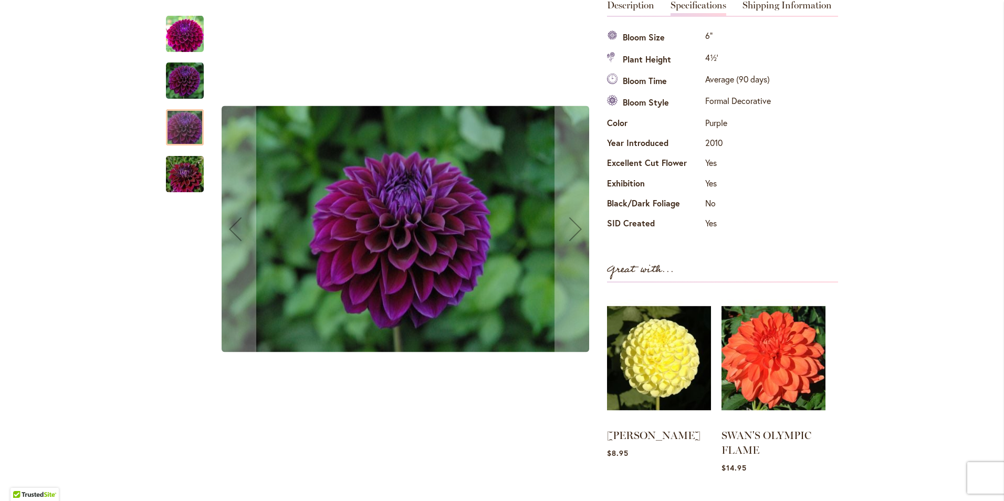
click at [173, 182] on img "Diva" at bounding box center [185, 174] width 76 height 50
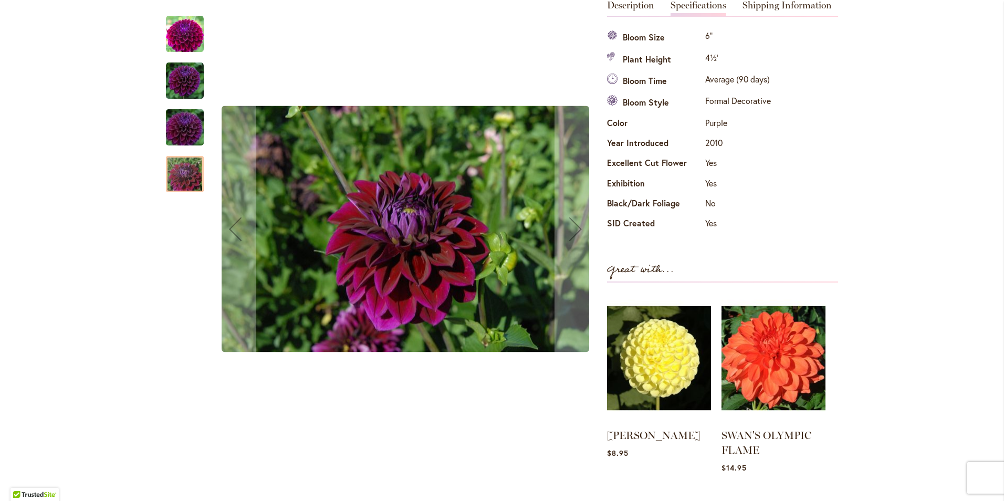
click at [188, 117] on img "Diva" at bounding box center [185, 127] width 76 height 50
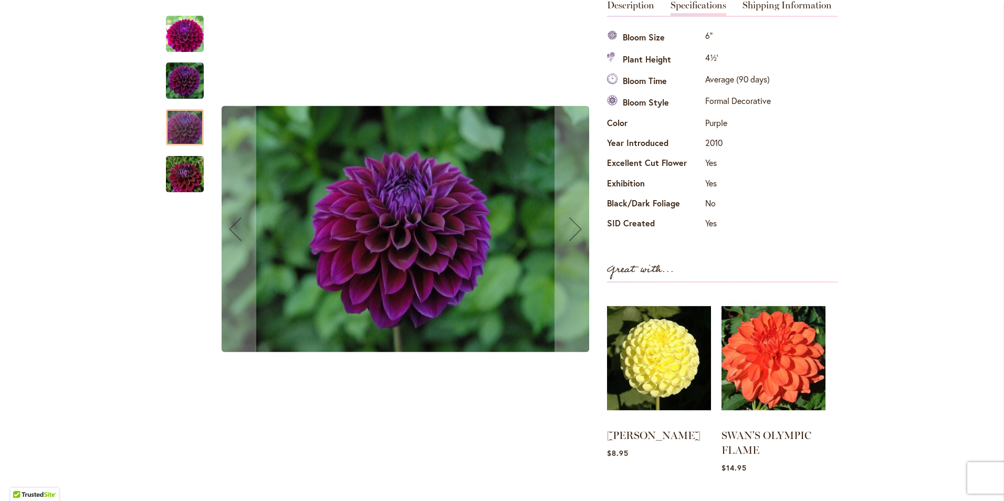
click at [192, 79] on img "Diva" at bounding box center [185, 81] width 38 height 38
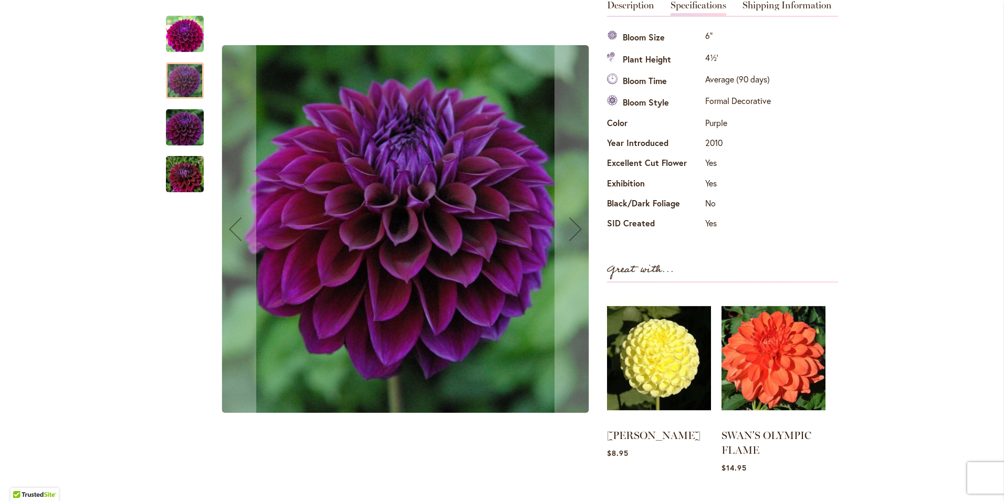
click at [196, 41] on img "Diva" at bounding box center [185, 34] width 38 height 38
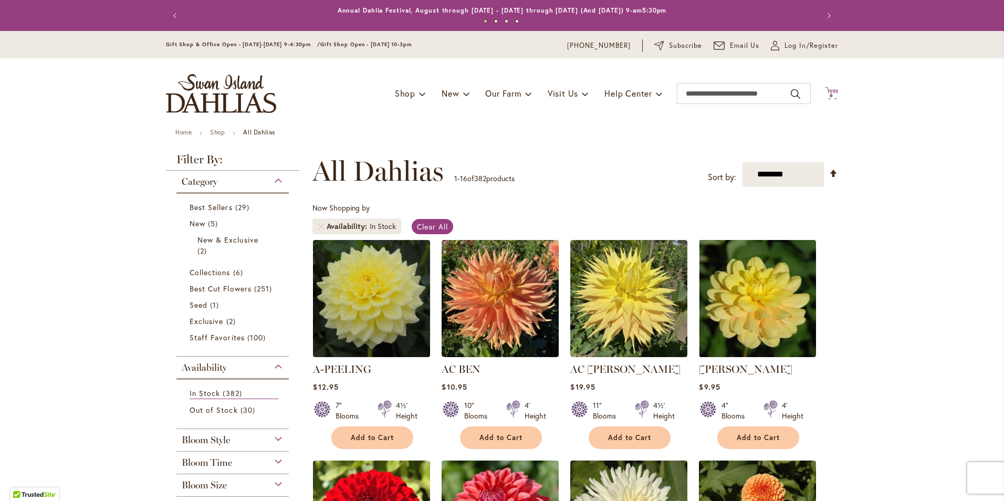
click at [826, 95] on span "6 6 items" at bounding box center [831, 95] width 10 height 5
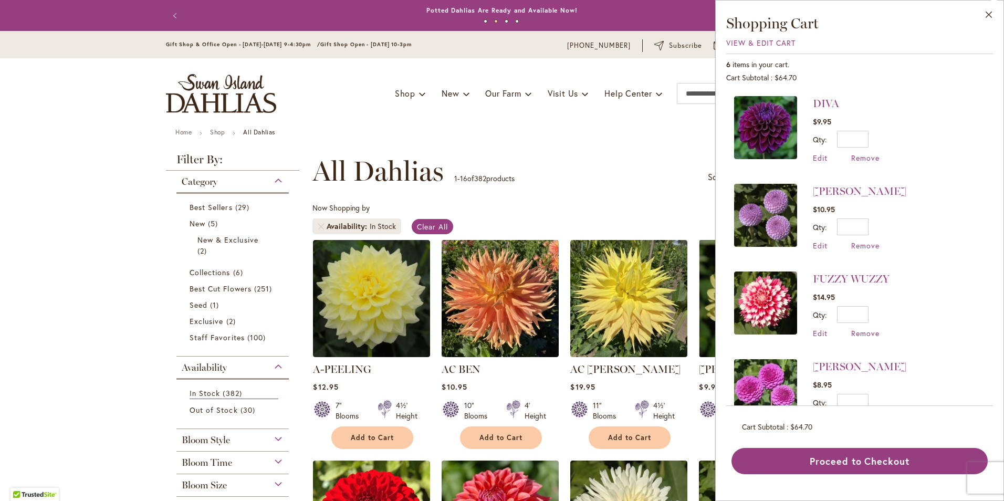
click at [779, 232] on img at bounding box center [765, 215] width 63 height 63
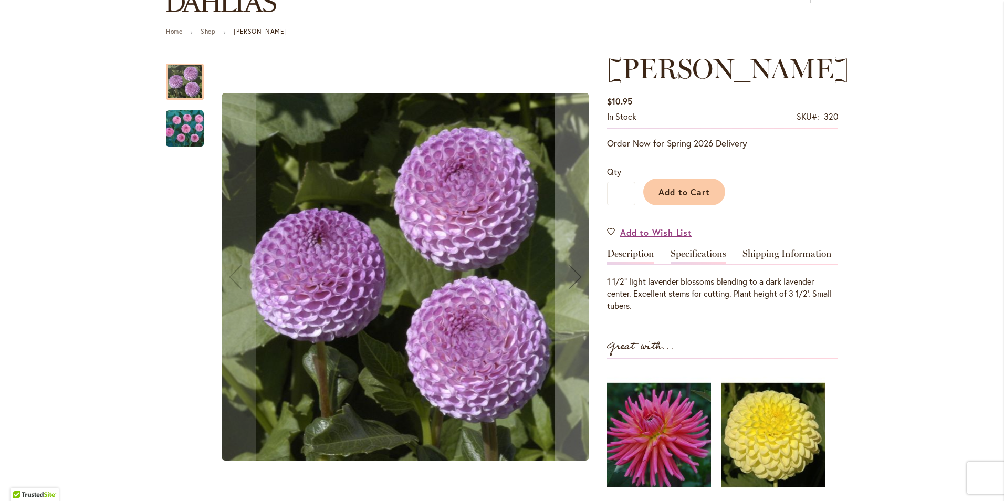
scroll to position [105, 0]
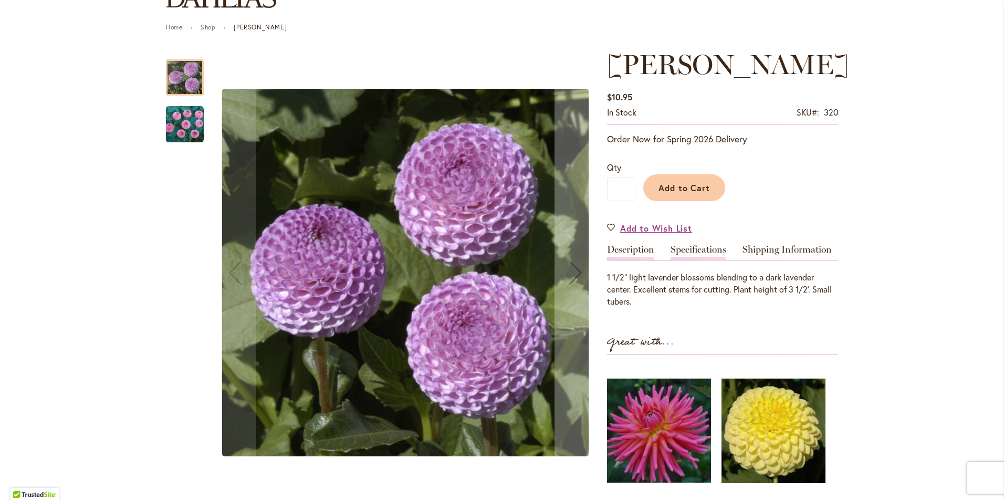
click at [692, 245] on link "Specifications" at bounding box center [698, 252] width 56 height 15
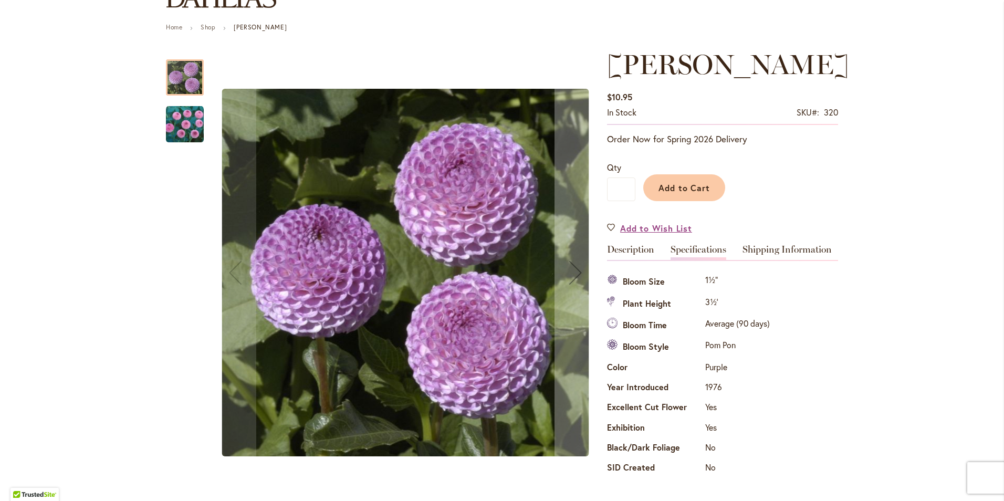
click at [189, 126] on img "FRANK HOLMES" at bounding box center [185, 124] width 38 height 38
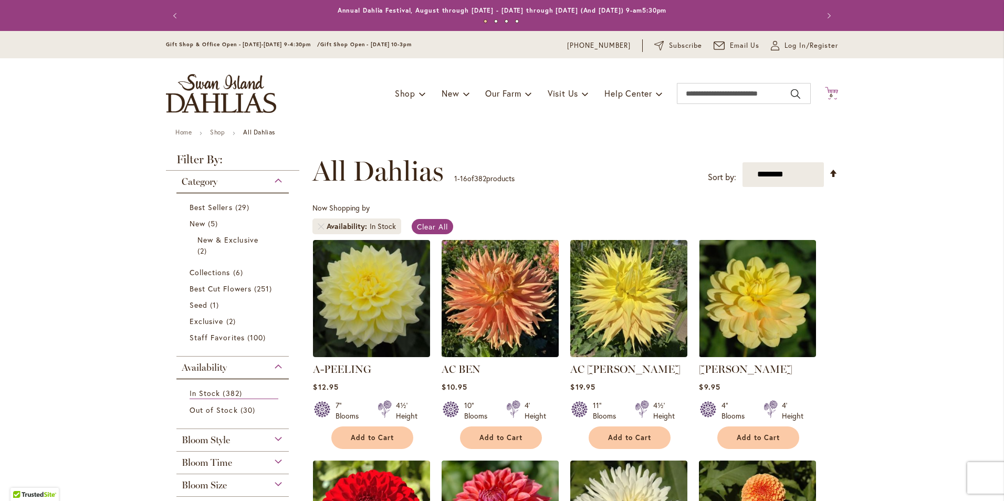
click at [827, 91] on icon "Cart .cls-1 { fill: #231f20; }" at bounding box center [831, 93] width 13 height 13
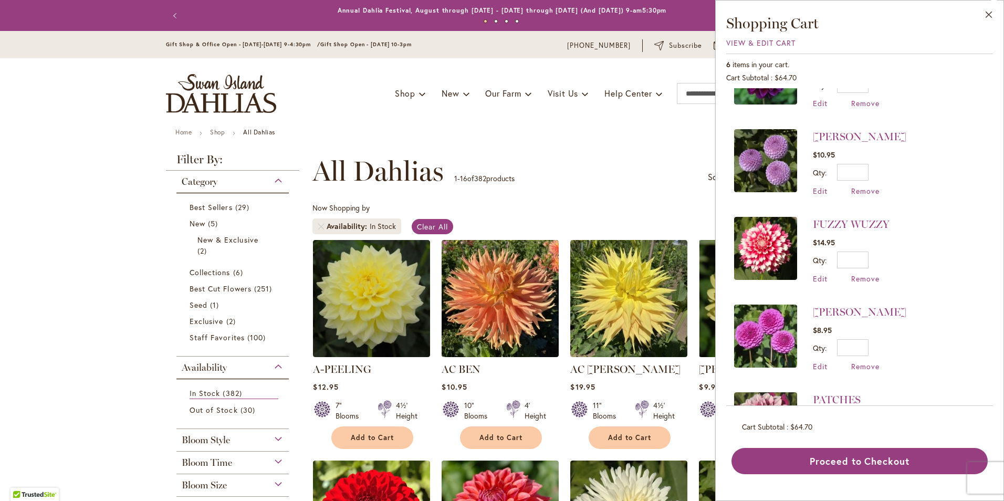
scroll to position [105, 0]
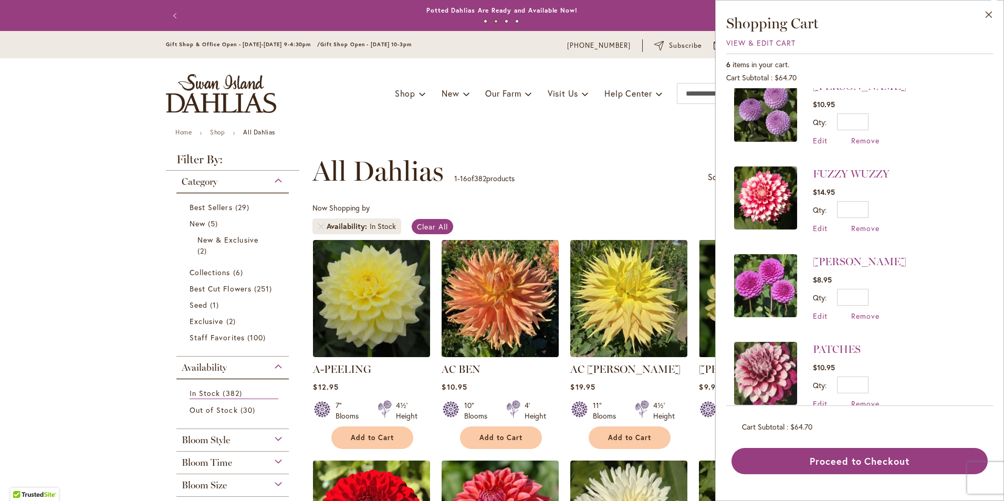
click at [784, 203] on img at bounding box center [765, 197] width 63 height 63
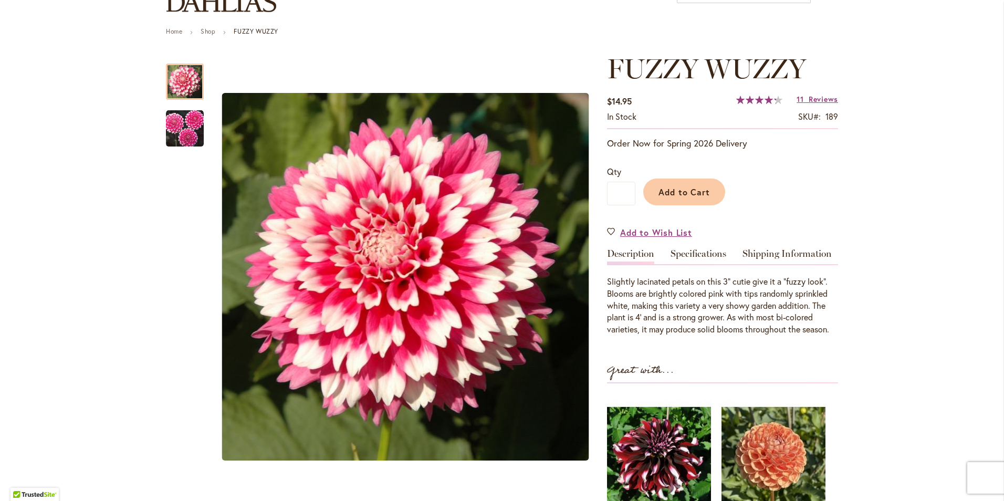
scroll to position [105, 0]
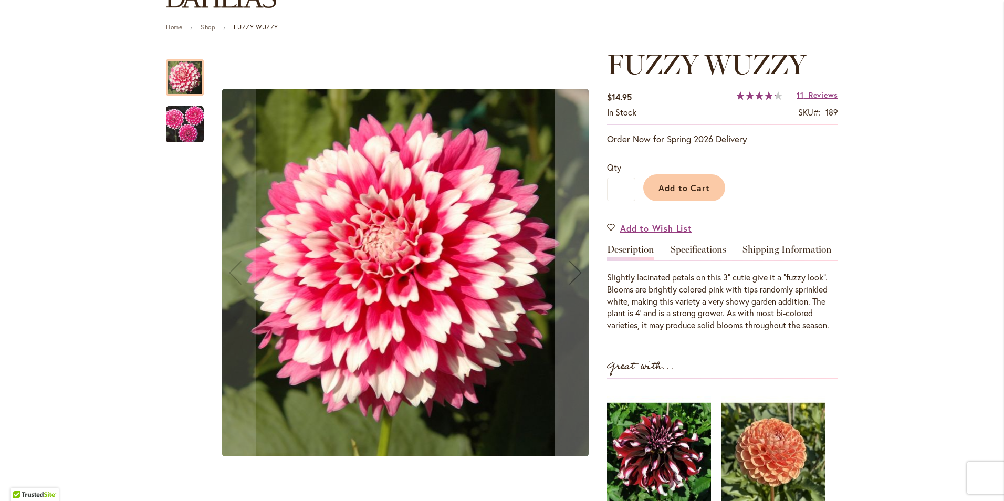
click at [171, 135] on img "FUZZY WUZZY" at bounding box center [185, 124] width 38 height 38
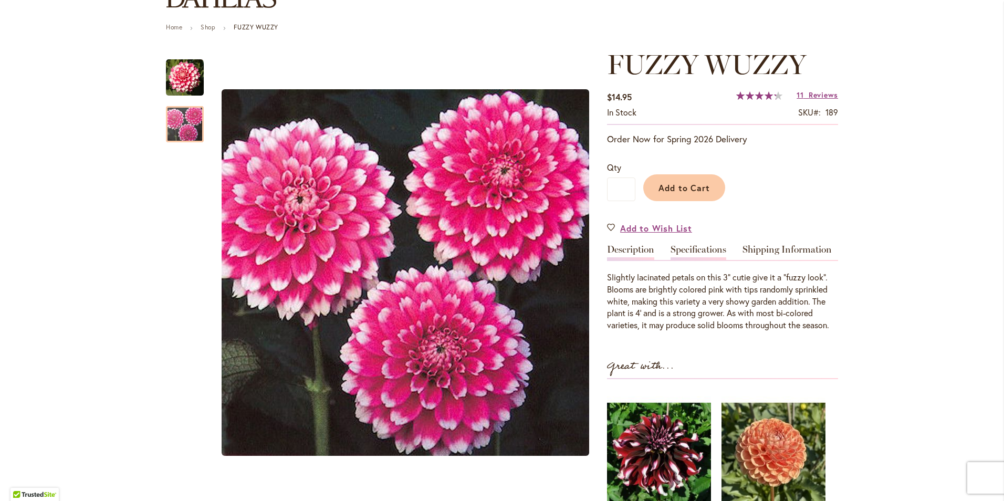
click at [713, 248] on link "Specifications" at bounding box center [698, 252] width 56 height 15
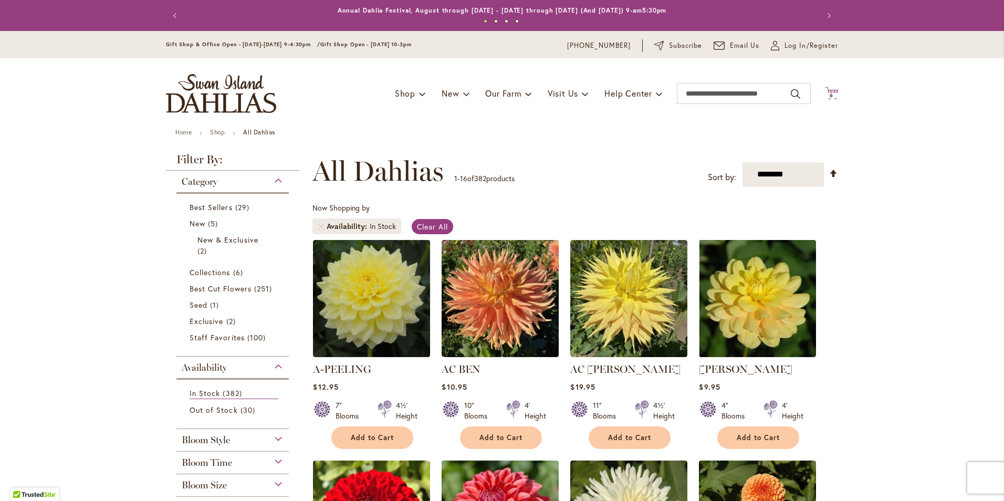
click at [830, 93] on span "6 6 items" at bounding box center [831, 95] width 10 height 5
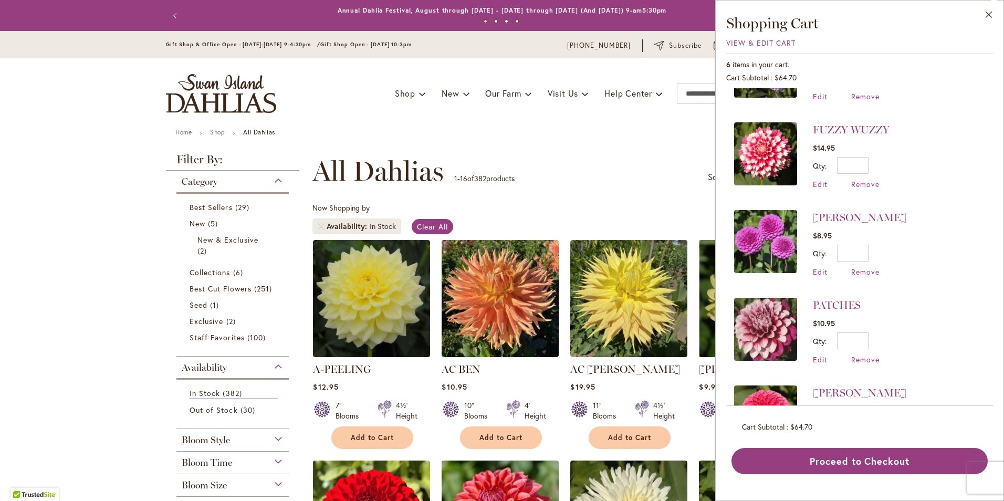
scroll to position [157, 0]
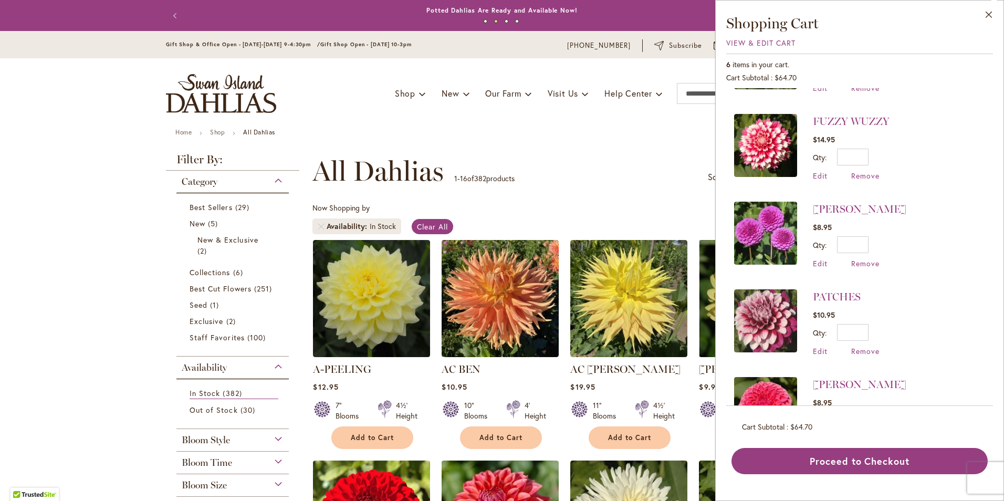
click at [765, 221] on img at bounding box center [765, 233] width 63 height 63
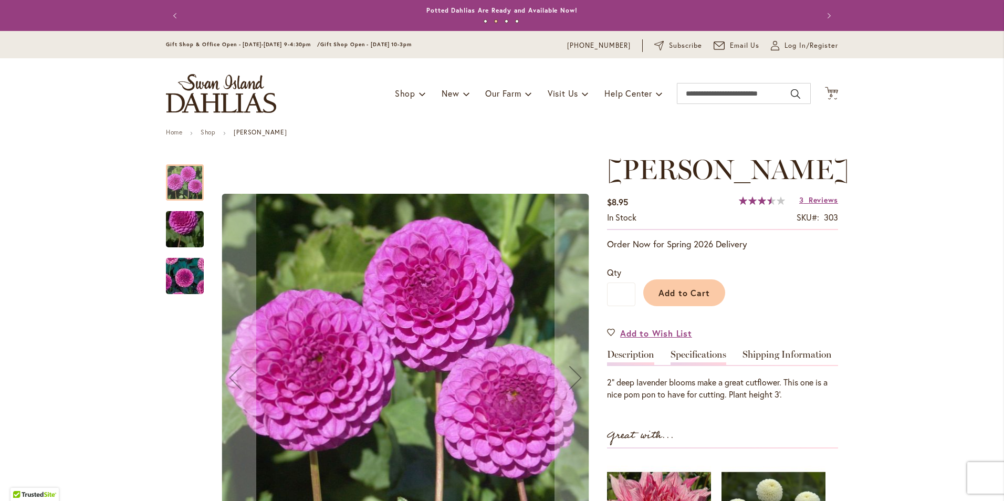
click at [706, 354] on link "Specifications" at bounding box center [698, 357] width 56 height 15
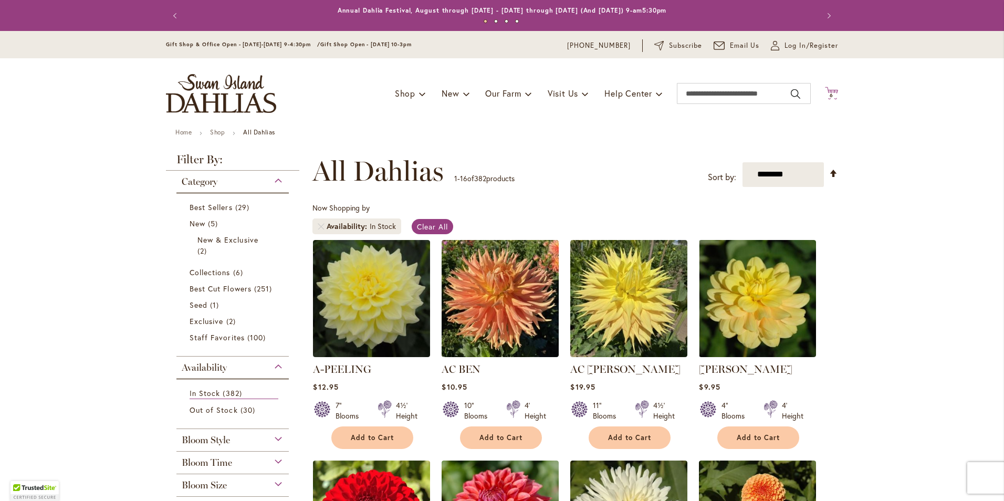
click at [831, 97] on span "6 6 items" at bounding box center [831, 95] width 10 height 5
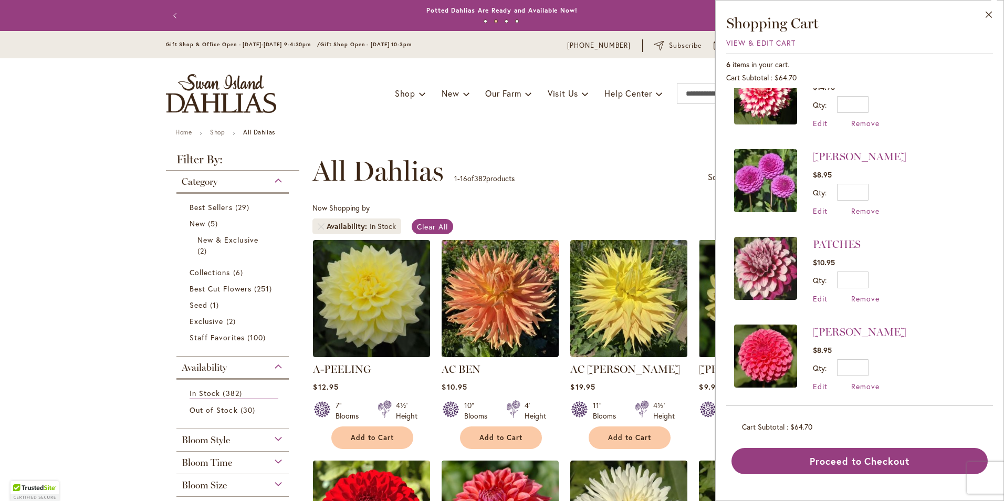
scroll to position [211, 0]
click at [771, 276] on img at bounding box center [765, 267] width 63 height 63
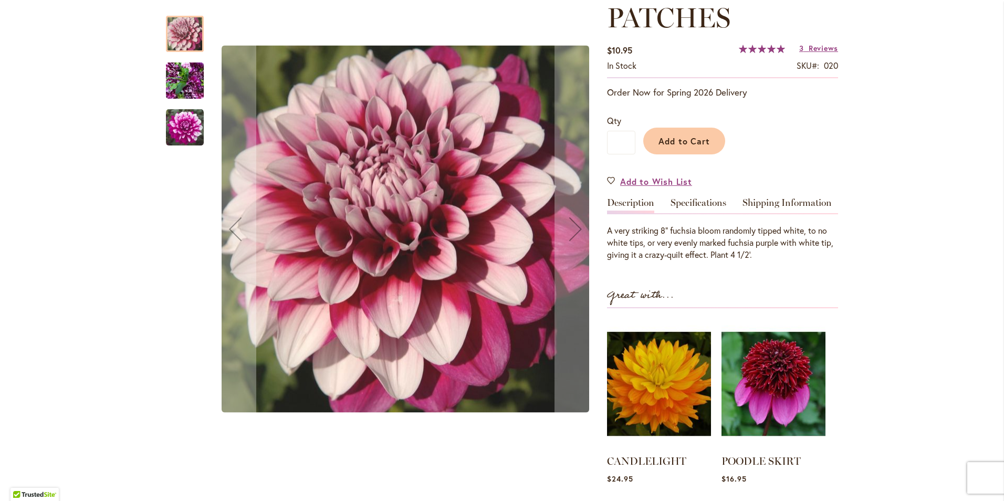
scroll to position [157, 0]
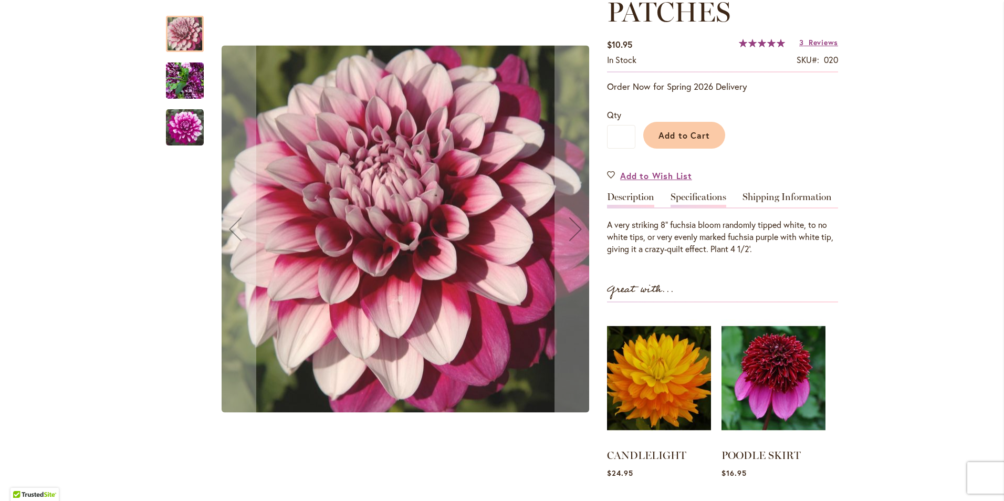
click at [697, 197] on link "Specifications" at bounding box center [698, 199] width 56 height 15
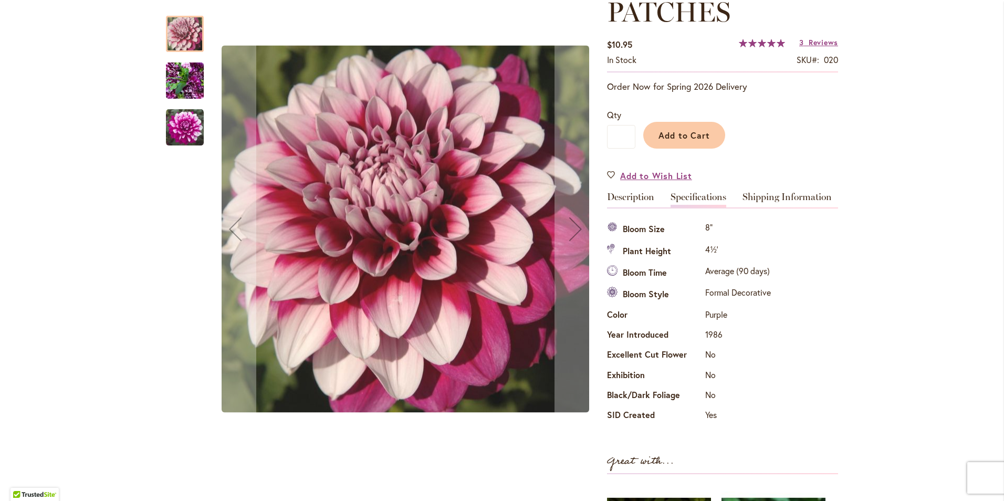
click at [168, 85] on img "Patches" at bounding box center [185, 81] width 38 height 50
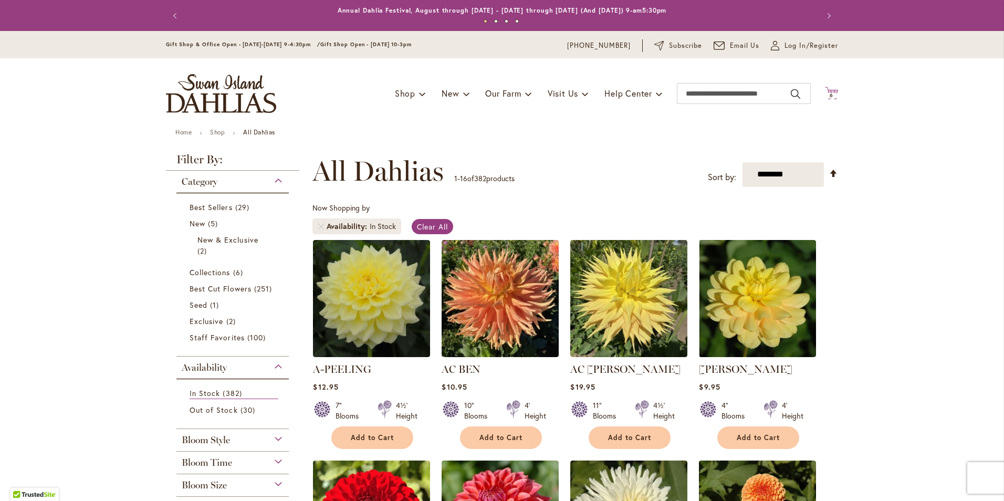
click at [829, 90] on icon "Cart .cls-1 { fill: #231f20; }" at bounding box center [831, 93] width 13 height 13
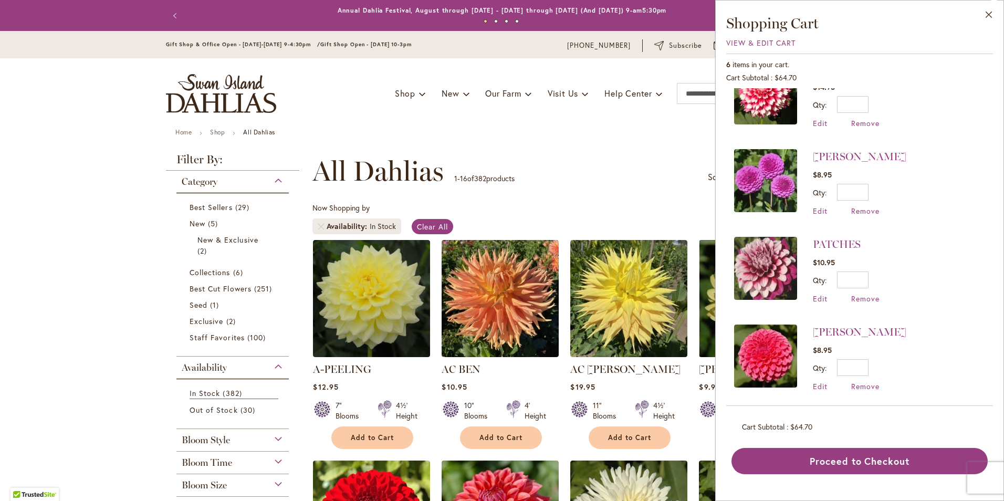
scroll to position [211, 0]
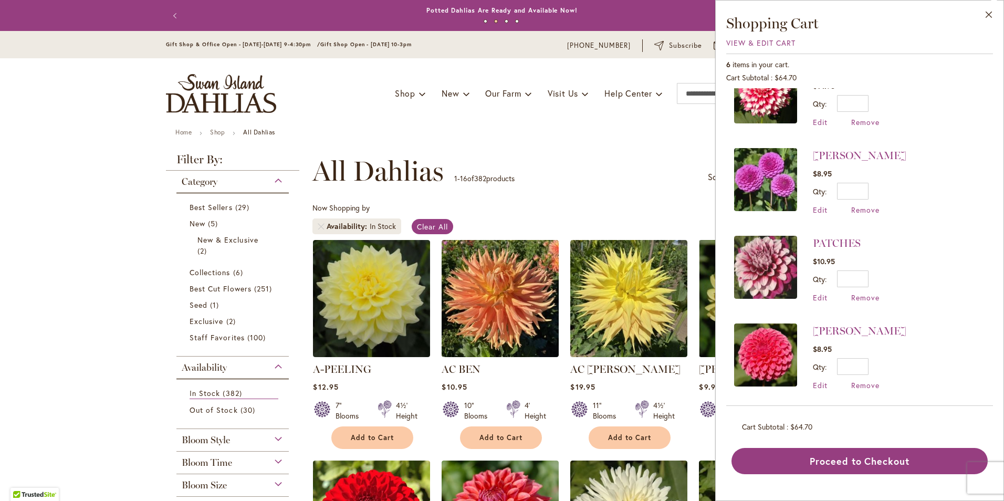
click at [779, 358] on img at bounding box center [765, 354] width 63 height 63
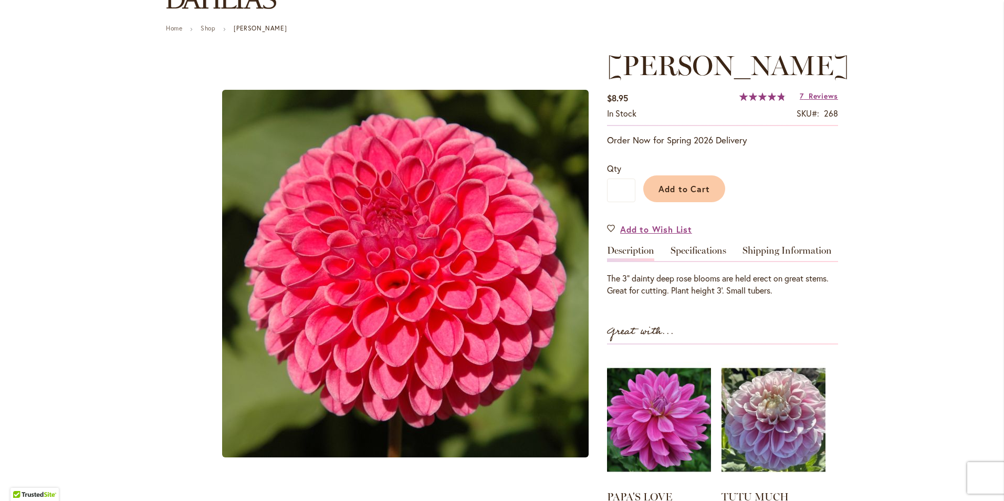
scroll to position [105, 0]
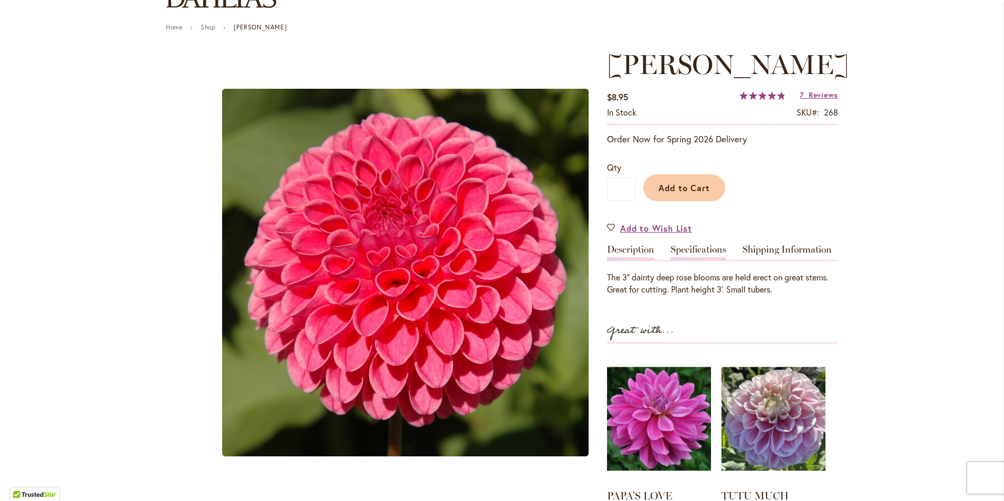
click at [697, 249] on link "Specifications" at bounding box center [698, 252] width 56 height 15
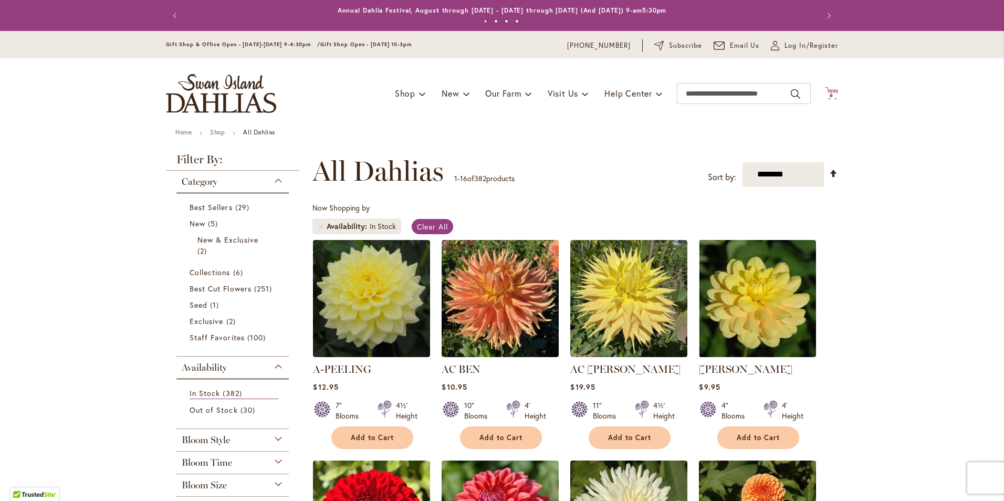
click at [830, 95] on span "6 6 items" at bounding box center [831, 95] width 10 height 5
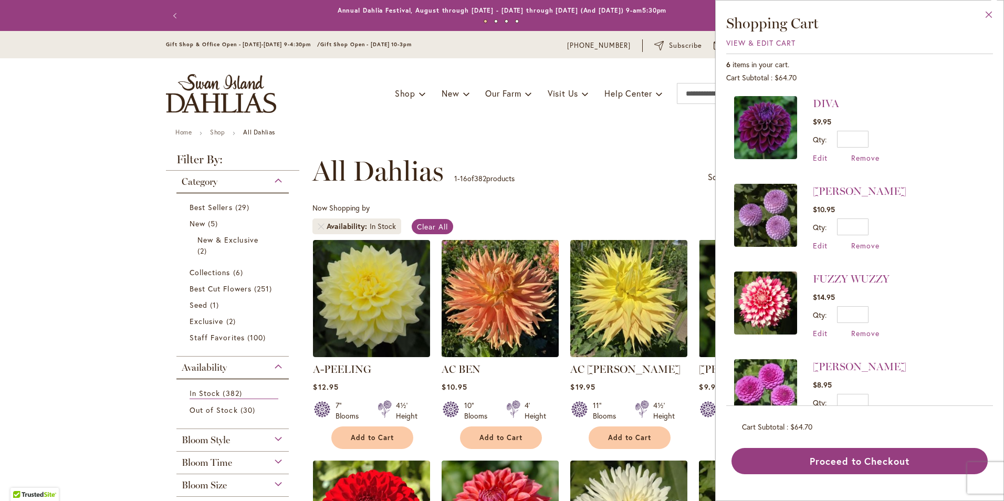
click at [987, 16] on button "Close" at bounding box center [988, 17] width 29 height 33
